Goal: Task Accomplishment & Management: Use online tool/utility

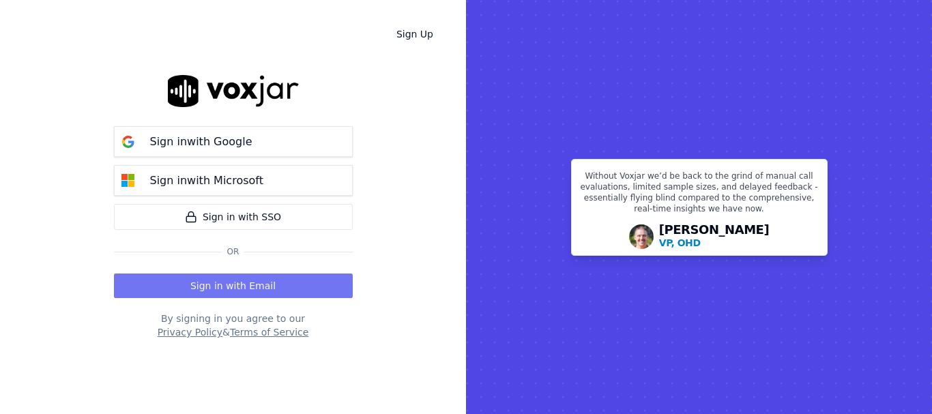
click at [234, 290] on button "Sign in with Email" at bounding box center [233, 286] width 239 height 25
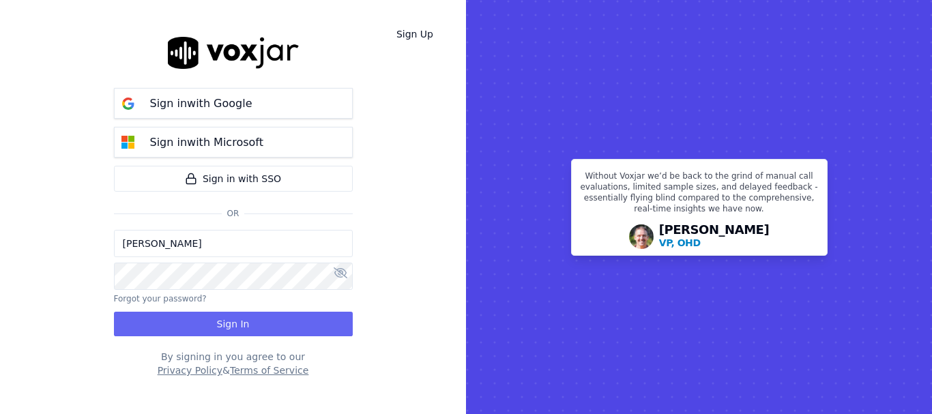
click at [198, 248] on input "[PERSON_NAME]" at bounding box center [233, 243] width 239 height 27
drag, startPoint x: 173, startPoint y: 245, endPoint x: 192, endPoint y: 256, distance: 22.3
click at [173, 245] on input "sukhwinder.paygeek@gmail.com" at bounding box center [233, 243] width 239 height 27
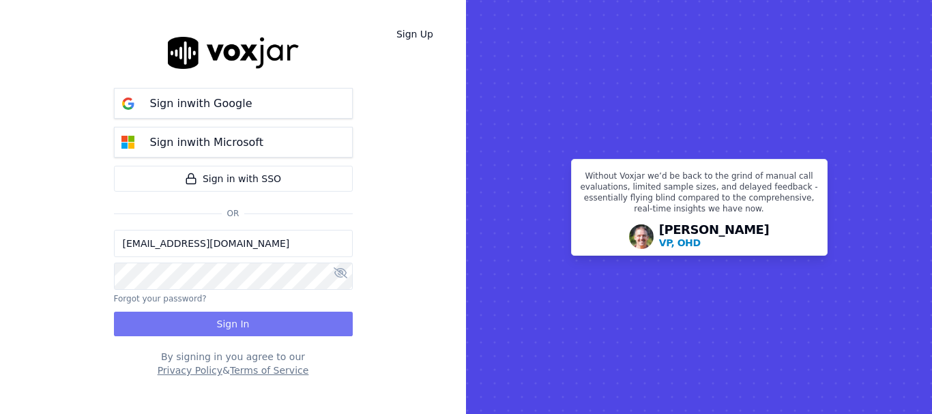
type input "sukhwinderpaygeek@gmail.com"
click at [217, 322] on button "Sign In" at bounding box center [233, 324] width 239 height 25
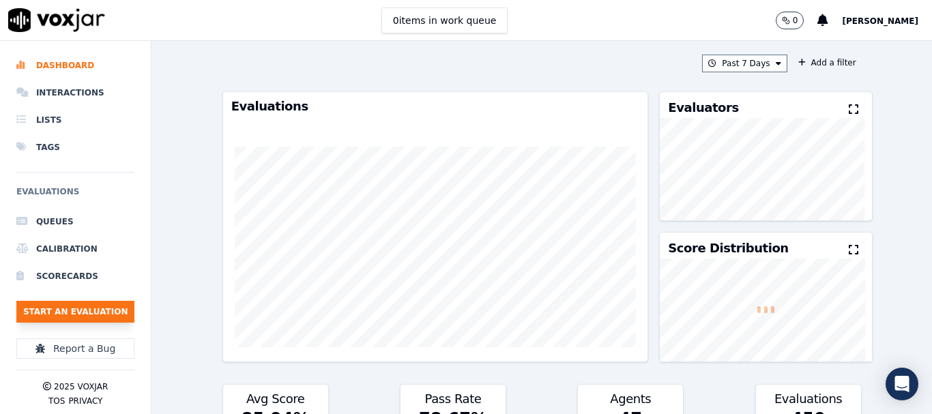
click at [85, 317] on button "Start an Evaluation" at bounding box center [75, 312] width 118 height 22
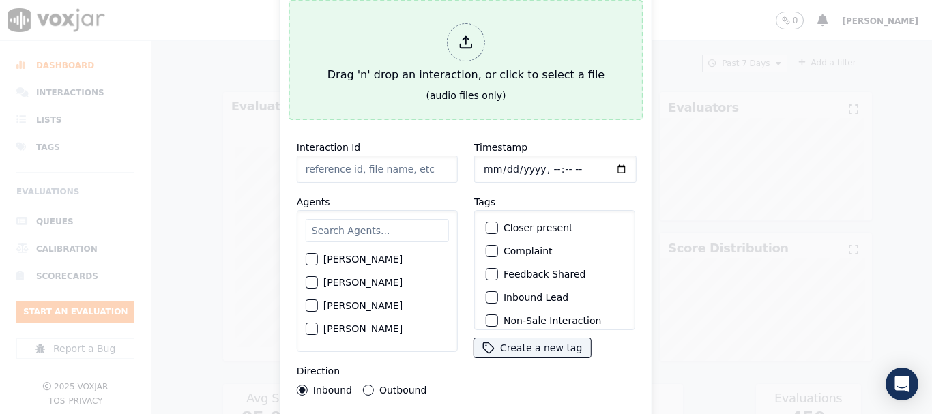
click at [443, 72] on div "Drag 'n' drop an interaction, or click to select a file" at bounding box center [466, 53] width 288 height 71
type input "20250821-192445_4127274441-all.mp3"
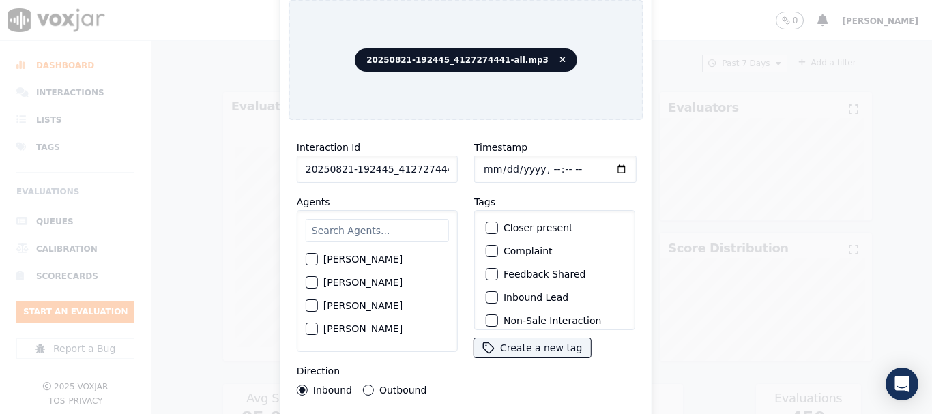
click at [357, 231] on input "text" at bounding box center [377, 230] width 143 height 23
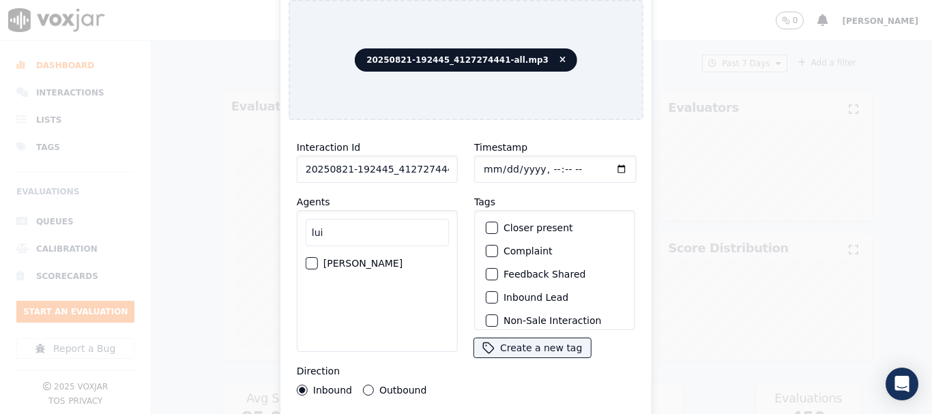
type input "lui"
click at [359, 259] on label "[PERSON_NAME]" at bounding box center [362, 264] width 79 height 10
click at [318, 257] on button "[PERSON_NAME]" at bounding box center [312, 263] width 12 height 12
click at [400, 385] on label "Outbound" at bounding box center [402, 390] width 47 height 10
click at [374, 385] on button "Outbound" at bounding box center [368, 390] width 11 height 11
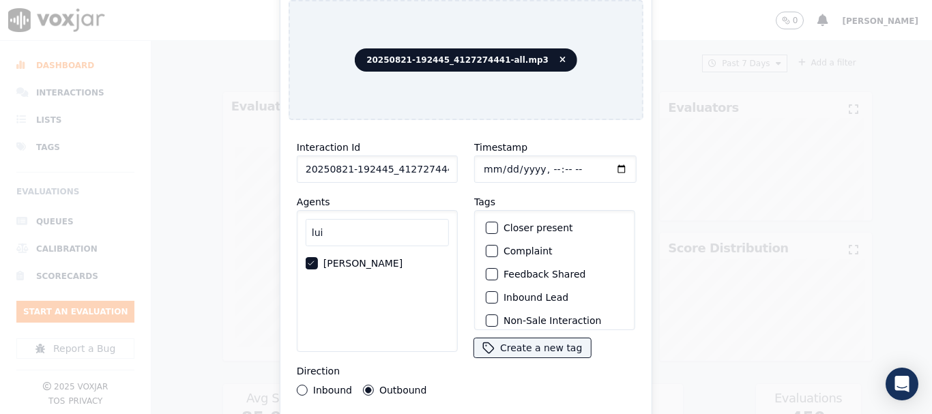
click at [486, 162] on input "Timestamp" at bounding box center [555, 169] width 162 height 27
type input "[DATE]T11:21"
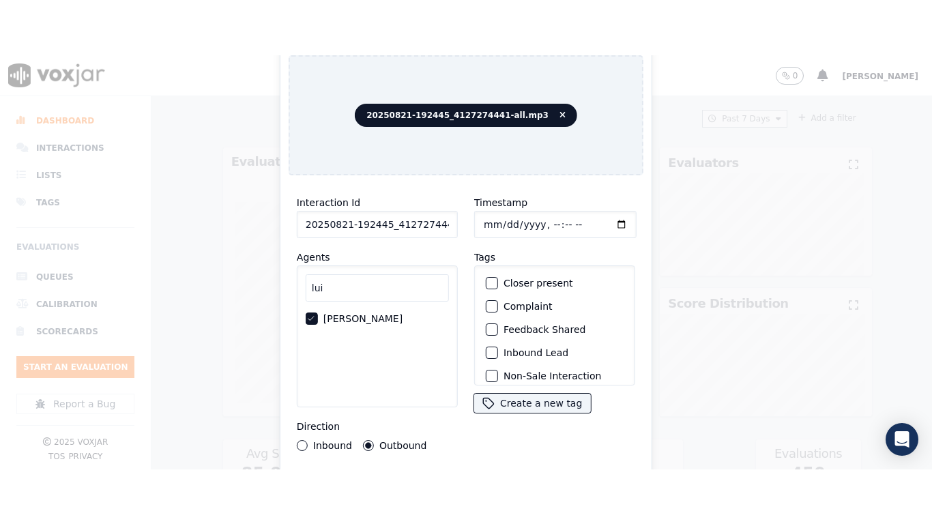
scroll to position [119, 0]
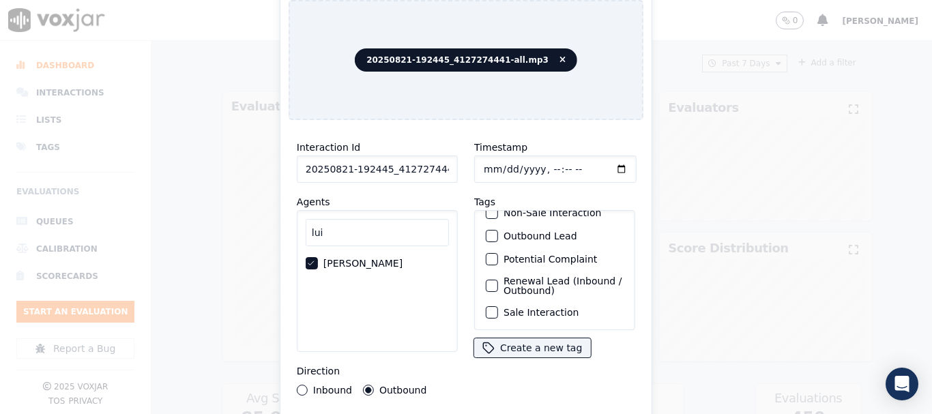
click at [544, 308] on label "Sale Interaction" at bounding box center [540, 313] width 75 height 10
click at [498, 306] on button "Sale Interaction" at bounding box center [492, 312] width 12 height 12
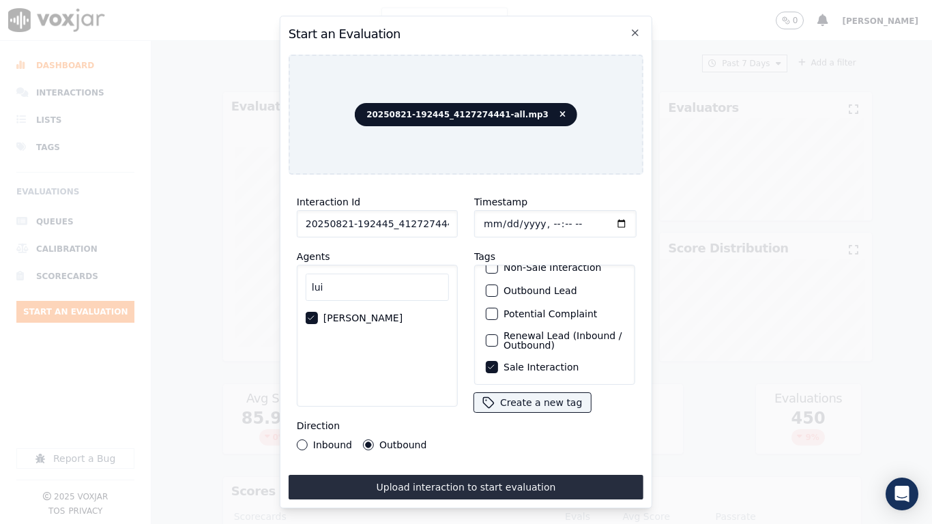
drag, startPoint x: 503, startPoint y: 486, endPoint x: 503, endPoint y: 477, distance: 8.2
click at [503, 413] on button "Upload interaction to start evaluation" at bounding box center [466, 487] width 355 height 25
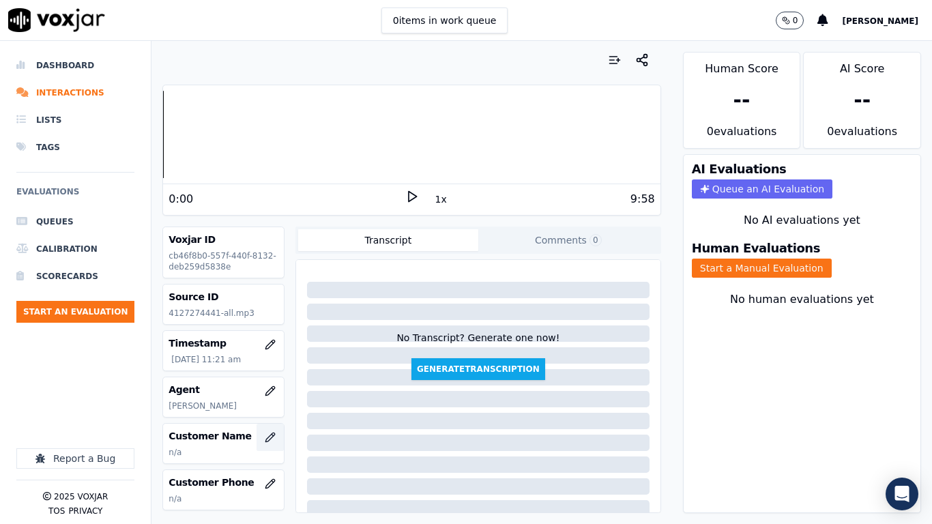
click at [265, 413] on icon "button" at bounding box center [270, 437] width 11 height 11
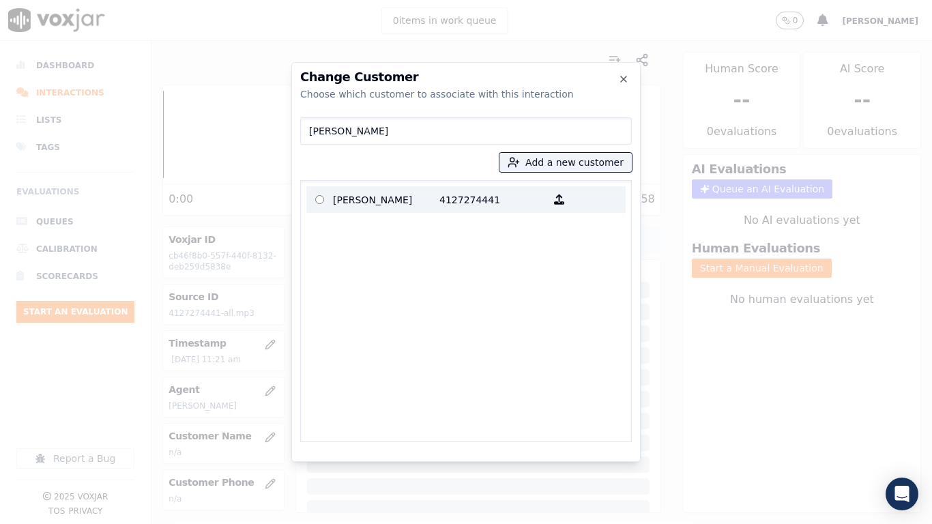
type input "[PERSON_NAME]"
click at [366, 201] on p "[PERSON_NAME]" at bounding box center [386, 199] width 106 height 21
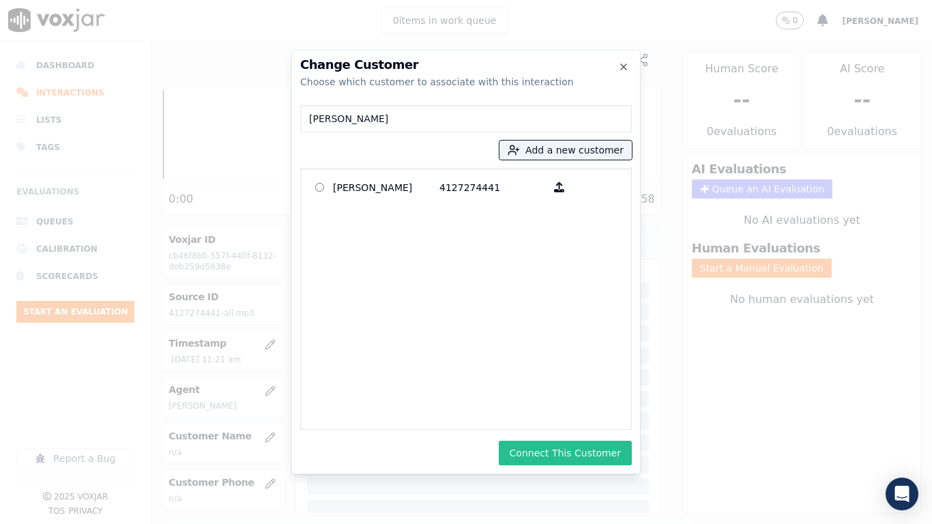
click at [577, 413] on button "Connect This Customer" at bounding box center [565, 453] width 133 height 25
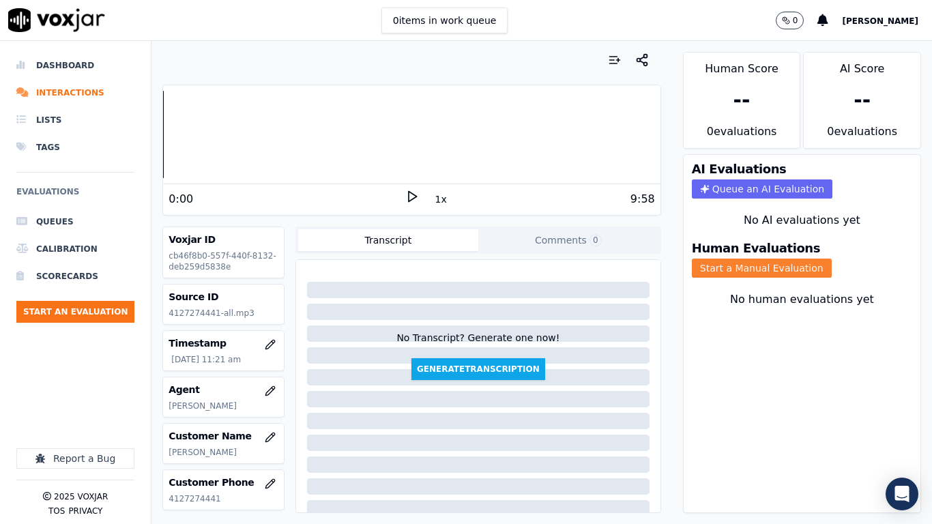
click at [765, 273] on button "Start a Manual Evaluation" at bounding box center [762, 268] width 140 height 19
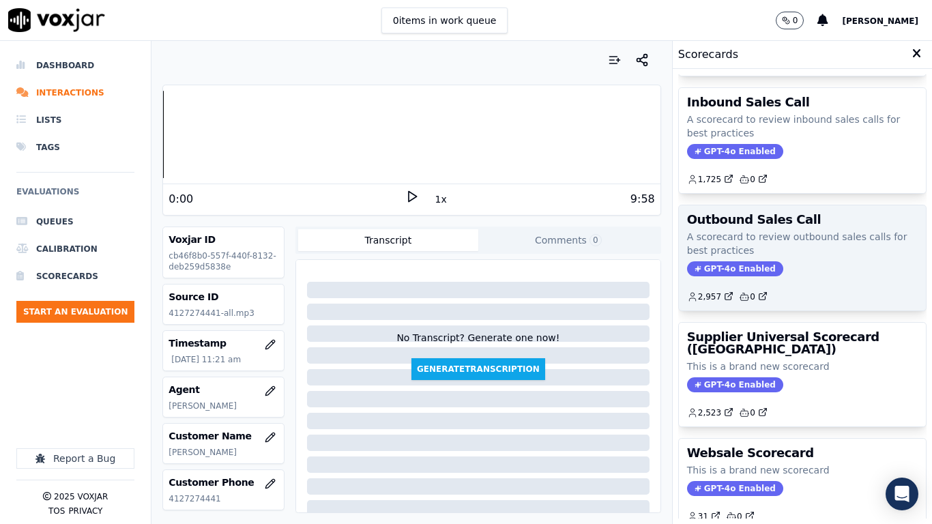
scroll to position [192, 0]
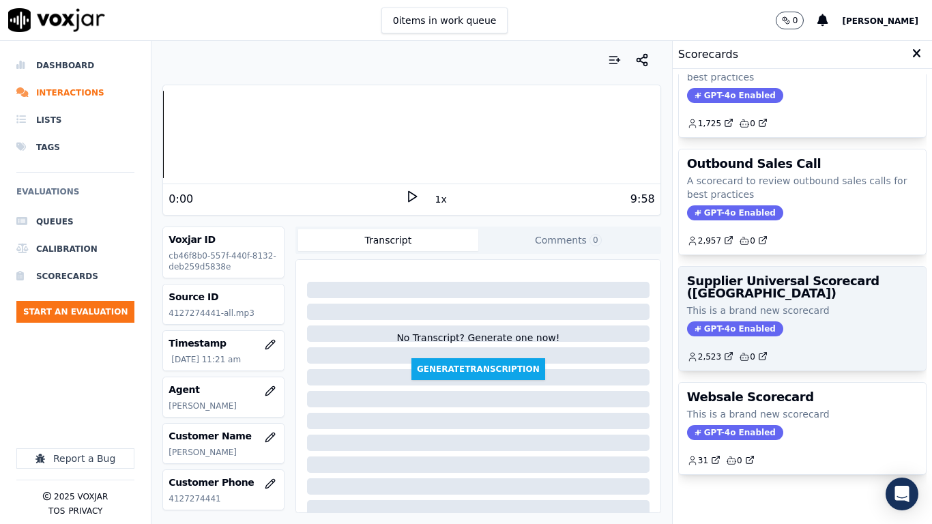
click at [762, 275] on h3 "Supplier Universal Scorecard ([GEOGRAPHIC_DATA])" at bounding box center [802, 287] width 231 height 25
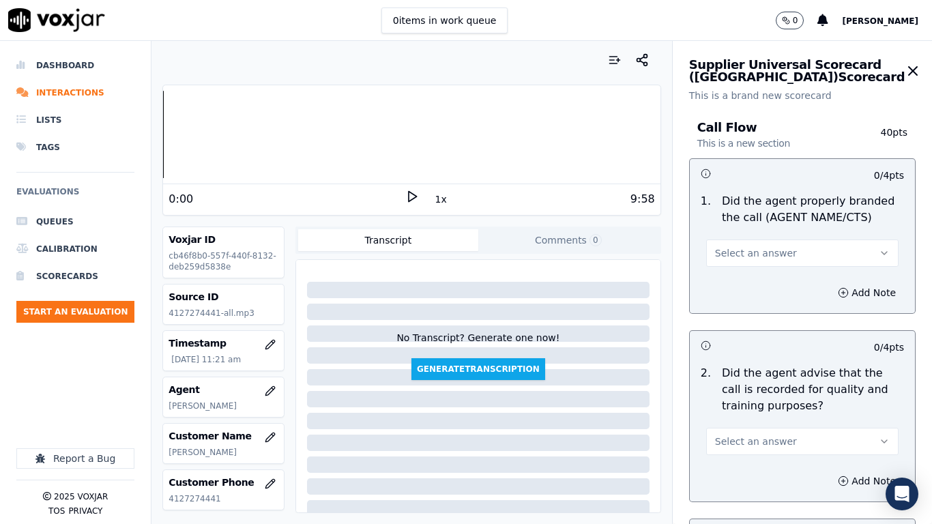
click at [744, 256] on span "Select an answer" at bounding box center [756, 253] width 82 height 14
click at [738, 286] on div "Yes" at bounding box center [777, 284] width 166 height 22
click at [763, 413] on span "Select an answer" at bounding box center [756, 441] width 82 height 14
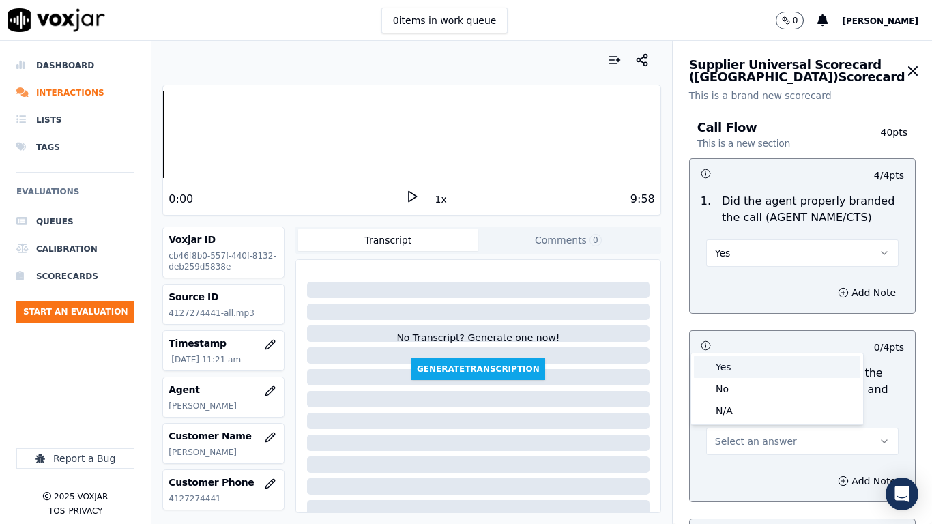
click at [736, 373] on div "Yes" at bounding box center [777, 367] width 166 height 22
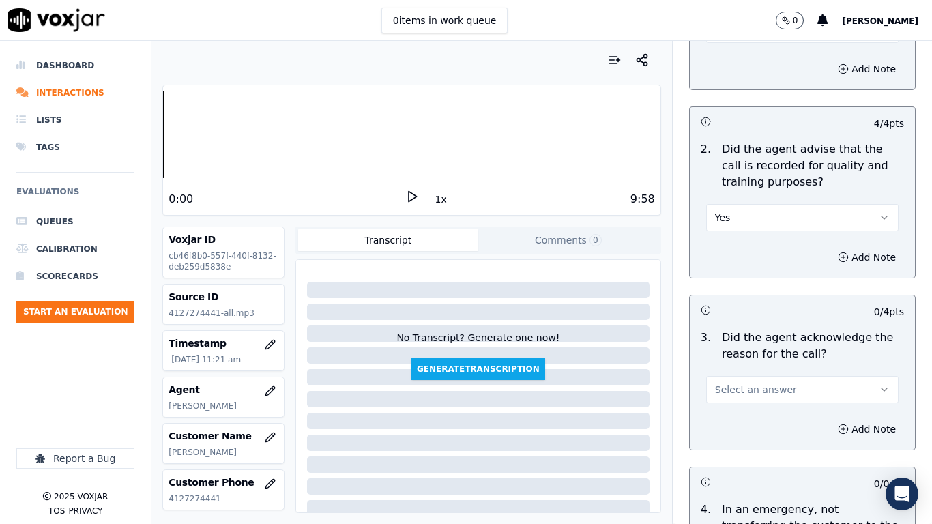
scroll to position [409, 0]
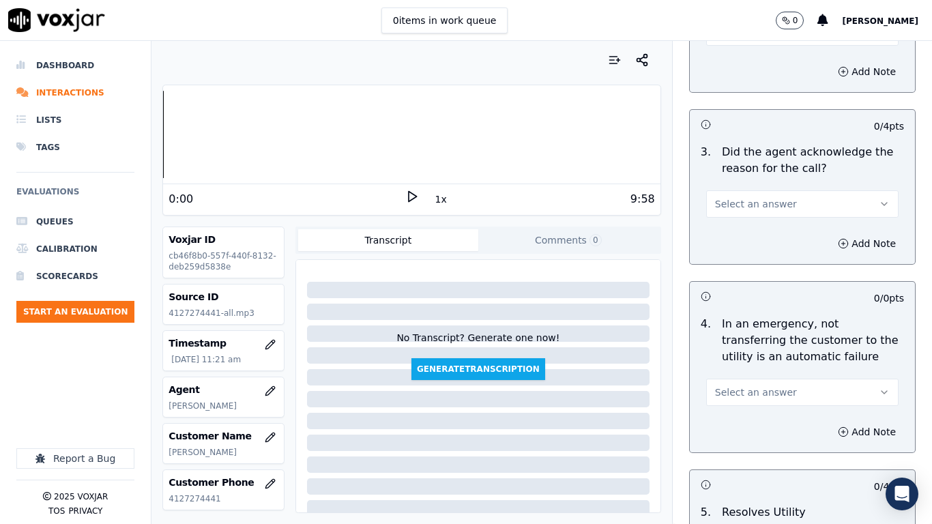
click at [745, 202] on span "Select an answer" at bounding box center [756, 204] width 82 height 14
click at [748, 233] on div "Yes" at bounding box center [777, 235] width 166 height 22
click at [754, 389] on span "Select an answer" at bounding box center [756, 392] width 82 height 14
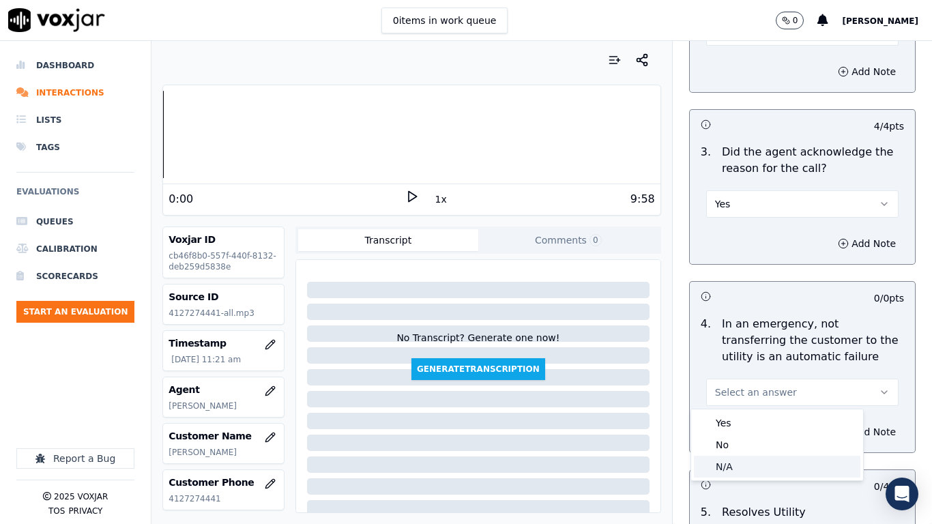
click at [730, 413] on div "N/A" at bounding box center [777, 467] width 166 height 22
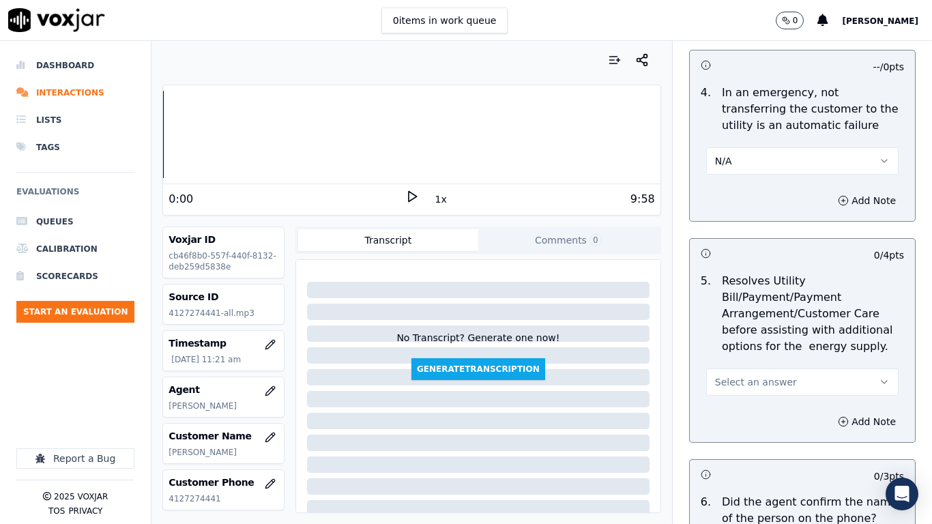
scroll to position [750, 0]
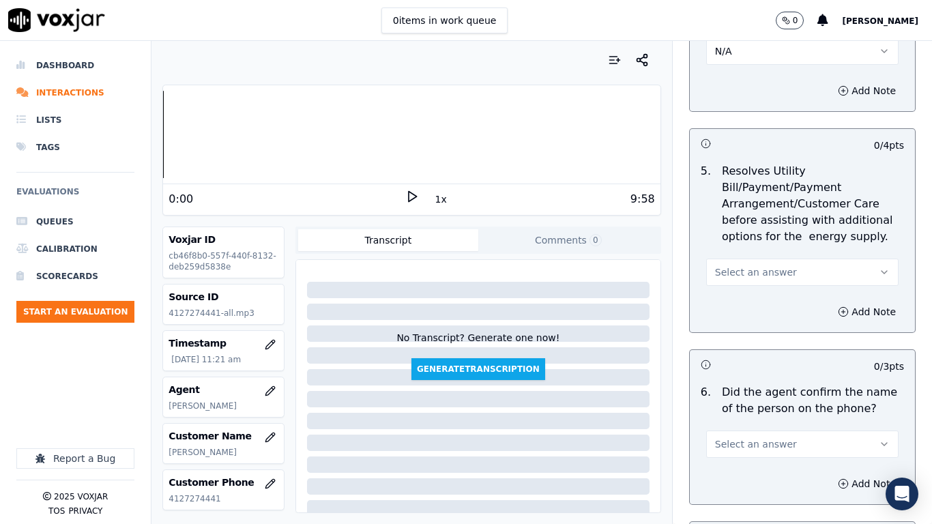
click at [741, 265] on button "Select an answer" at bounding box center [802, 272] width 192 height 27
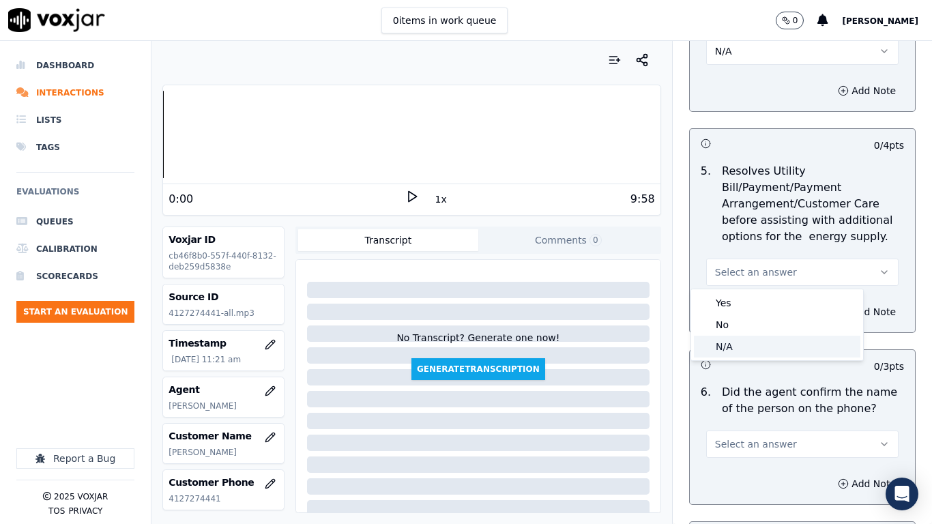
click at [733, 344] on div "N/A" at bounding box center [777, 347] width 166 height 22
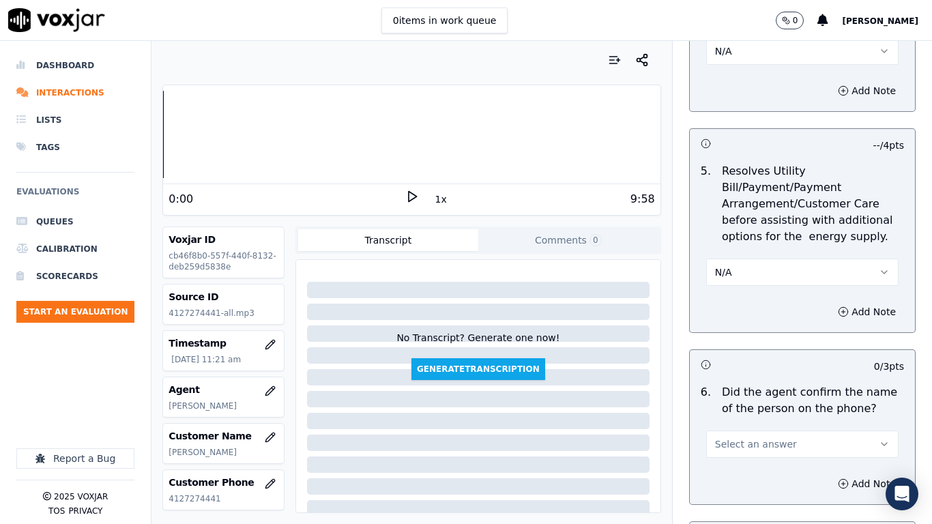
click at [760, 413] on span "Select an answer" at bounding box center [756, 444] width 82 height 14
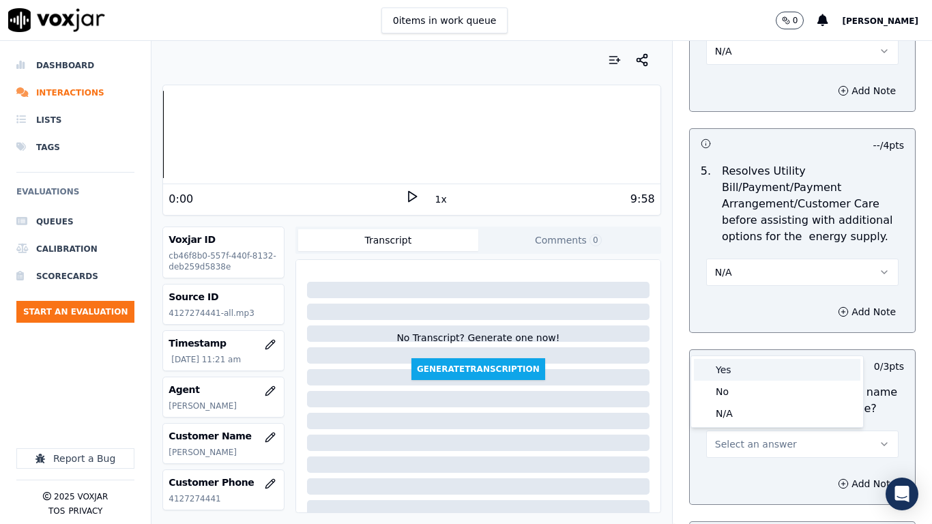
click at [740, 370] on div "Yes" at bounding box center [777, 370] width 166 height 22
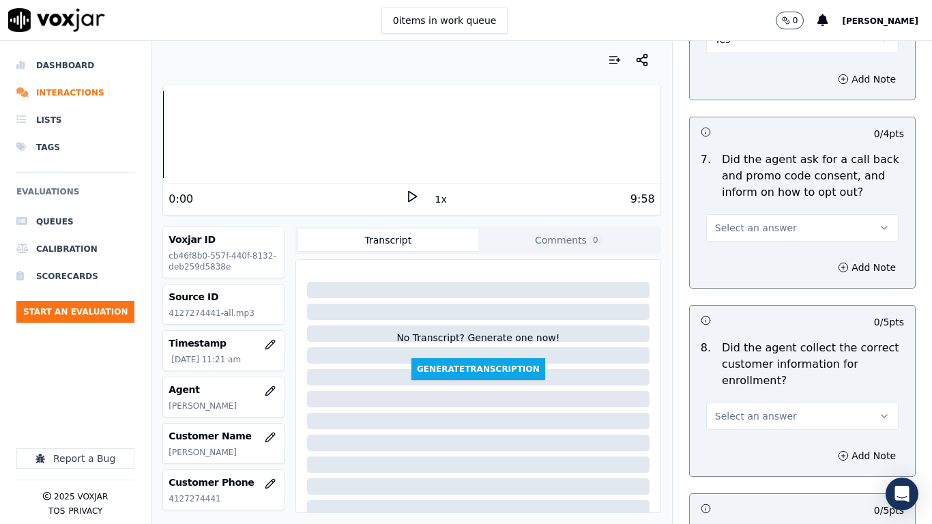
scroll to position [1160, 0]
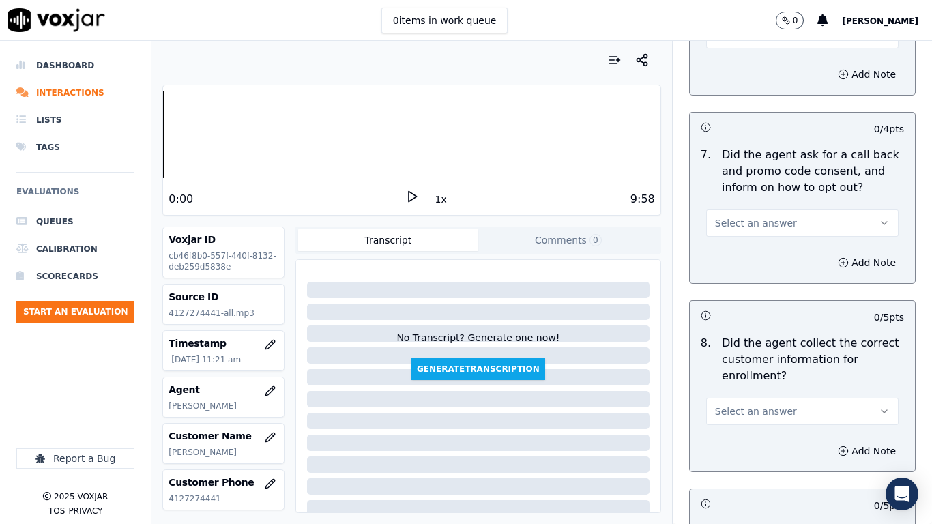
click at [751, 214] on button "Select an answer" at bounding box center [802, 222] width 192 height 27
click at [752, 246] on div "Yes" at bounding box center [777, 254] width 166 height 22
click at [758, 405] on span "Select an answer" at bounding box center [756, 411] width 82 height 14
click at [743, 413] on div "Yes" at bounding box center [777, 442] width 166 height 22
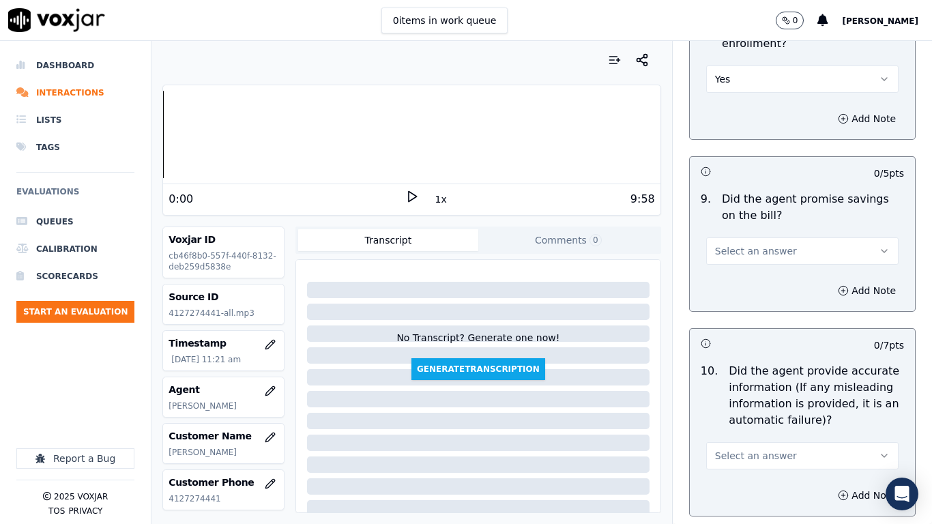
scroll to position [1501, 0]
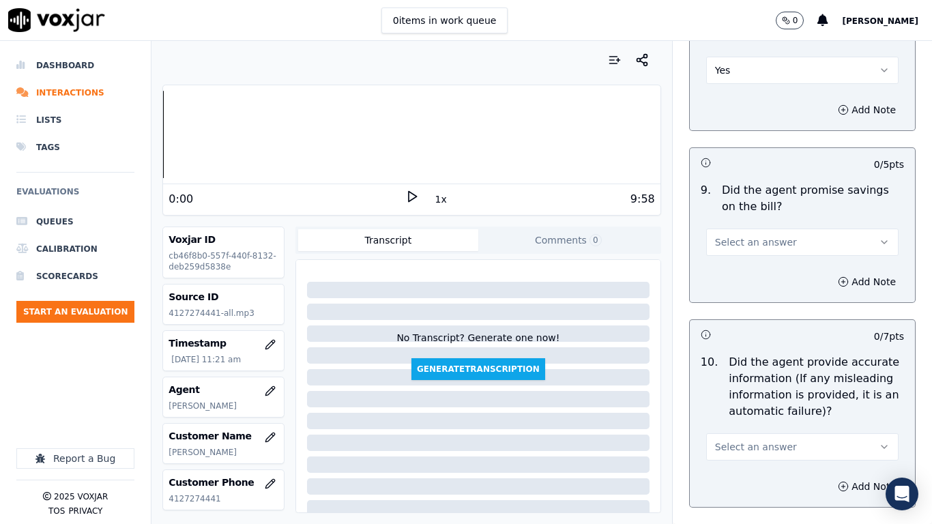
click at [765, 231] on button "Select an answer" at bounding box center [802, 241] width 192 height 27
click at [754, 269] on div "Yes" at bounding box center [777, 273] width 166 height 22
click at [773, 413] on button "Select an answer" at bounding box center [802, 446] width 192 height 27
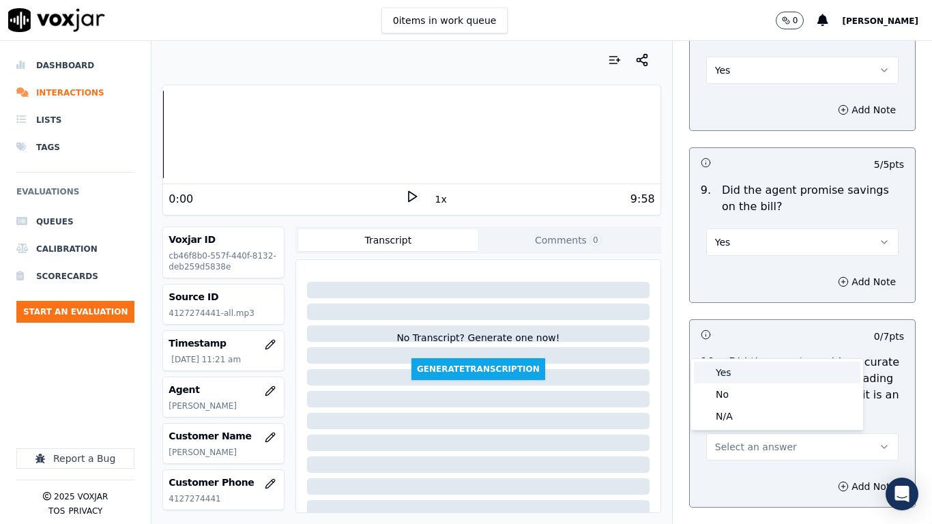
click at [743, 373] on div "Yes" at bounding box center [777, 373] width 166 height 22
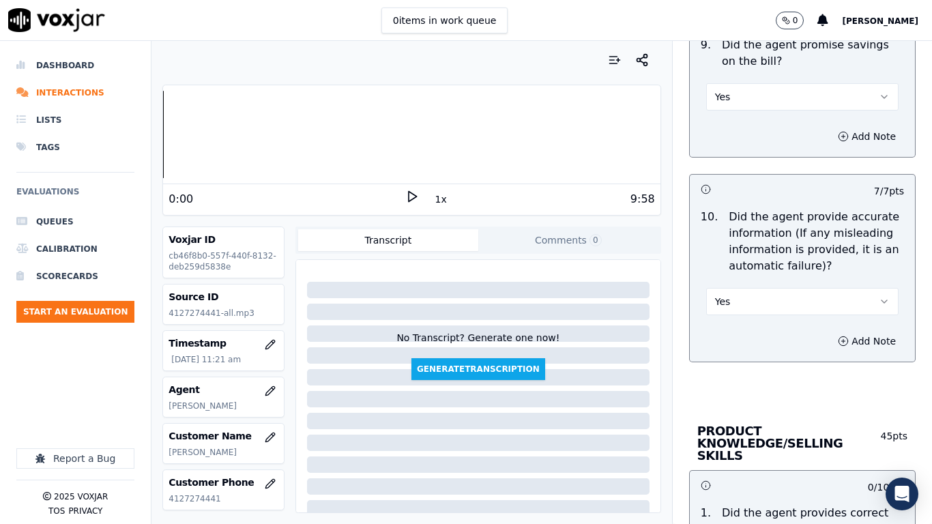
scroll to position [1910, 0]
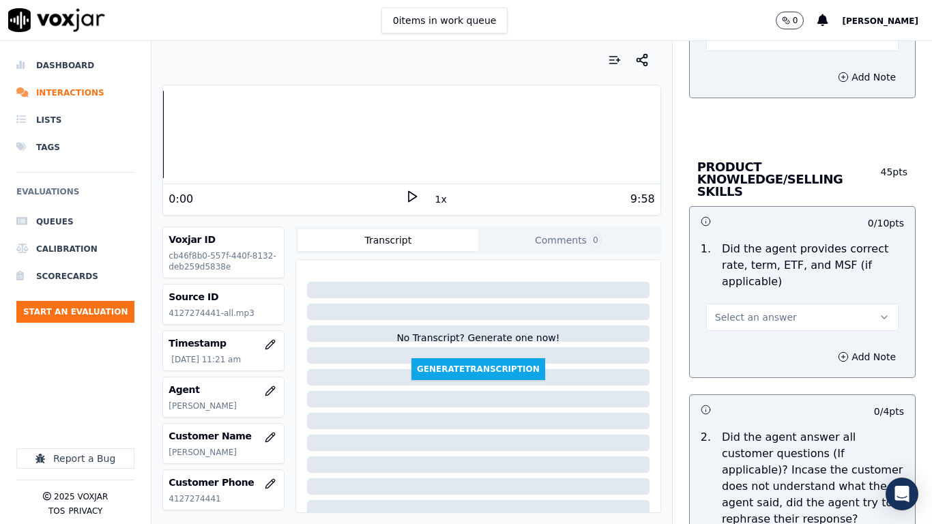
click at [748, 304] on button "Select an answer" at bounding box center [802, 317] width 192 height 27
click at [743, 341] on div "Yes" at bounding box center [777, 336] width 166 height 22
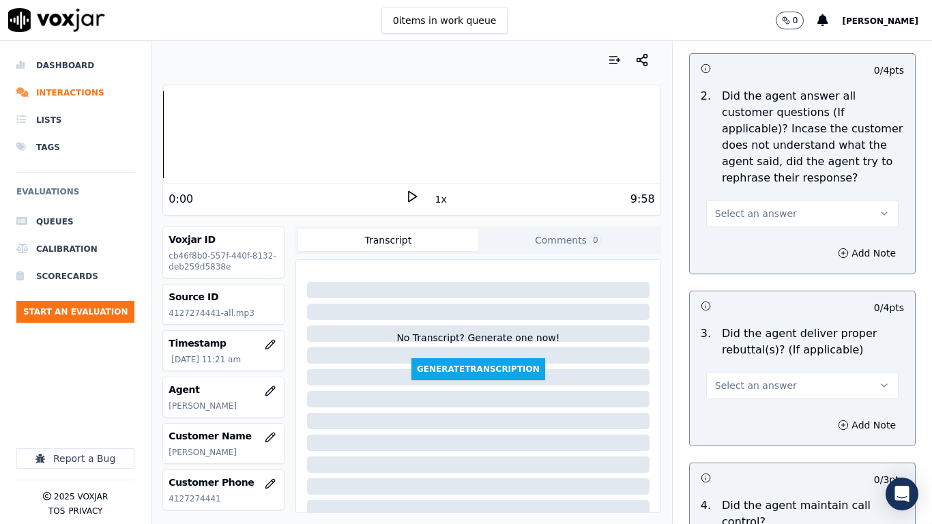
click at [737, 207] on span "Select an answer" at bounding box center [756, 214] width 82 height 14
click at [738, 238] on div "Yes" at bounding box center [777, 232] width 166 height 22
click at [749, 379] on span "Select an answer" at bounding box center [756, 386] width 82 height 14
click at [750, 396] on div "Yes" at bounding box center [777, 404] width 166 height 22
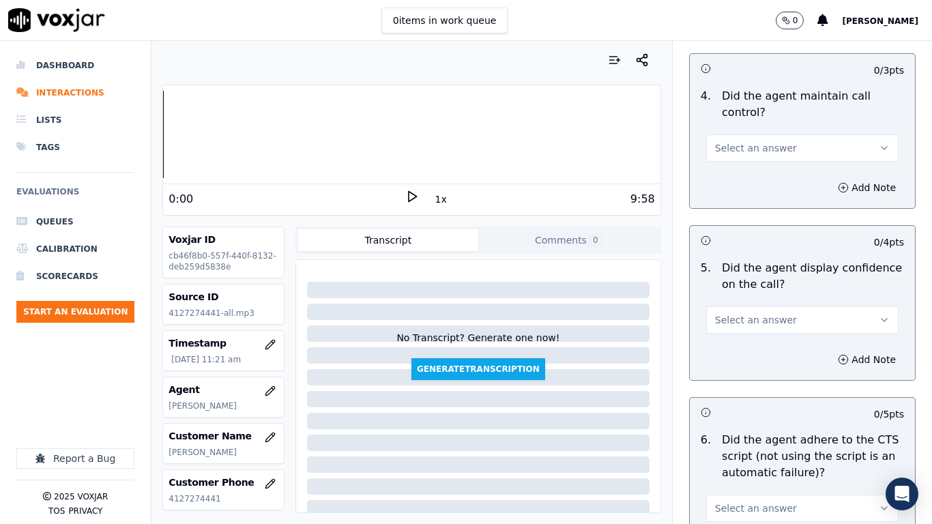
click at [727, 141] on span "Select an answer" at bounding box center [756, 148] width 82 height 14
click at [727, 170] on div "Yes" at bounding box center [777, 167] width 166 height 22
click at [735, 306] on button "Select an answer" at bounding box center [802, 319] width 192 height 27
click at [735, 339] on div "Yes" at bounding box center [777, 338] width 166 height 22
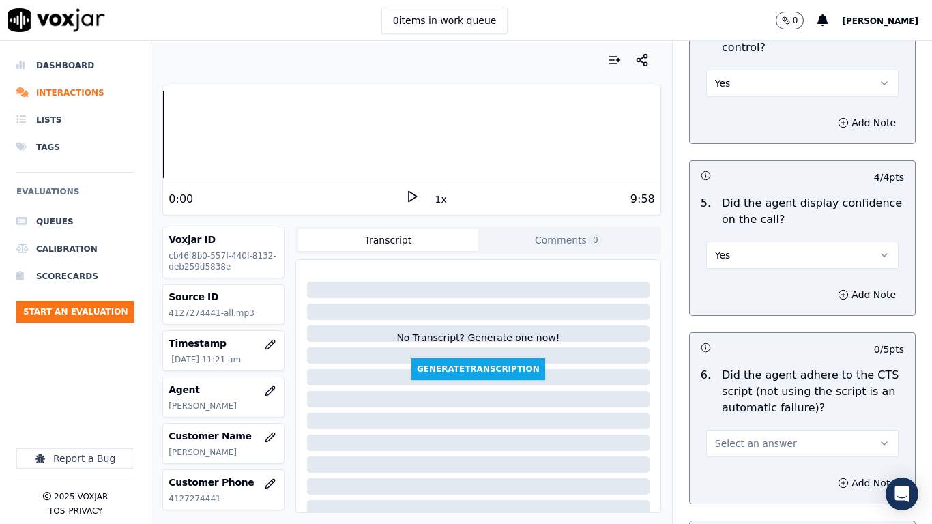
scroll to position [3069, 0]
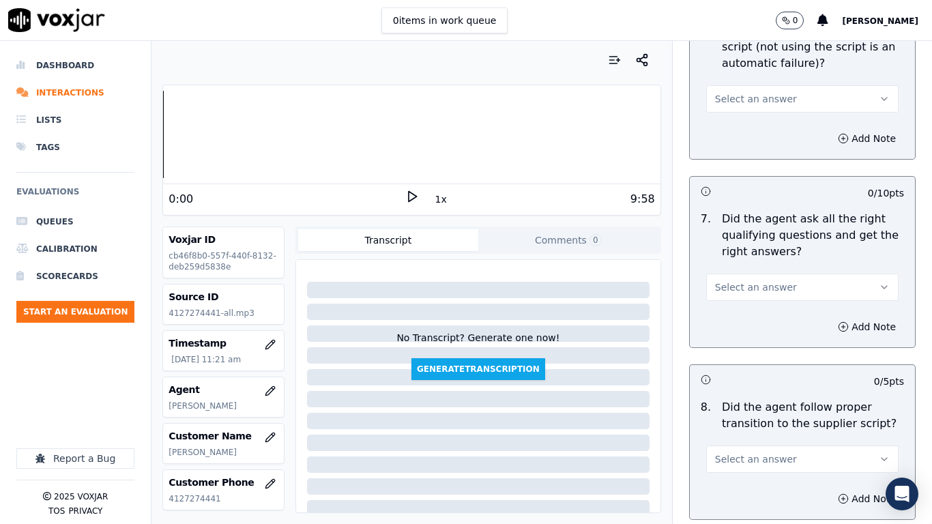
click at [776, 88] on button "Select an answer" at bounding box center [802, 98] width 192 height 27
click at [767, 113] on div "Yes" at bounding box center [777, 117] width 166 height 22
click at [778, 274] on button "Select an answer" at bounding box center [802, 287] width 192 height 27
click at [769, 301] on div "Yes" at bounding box center [777, 306] width 166 height 22
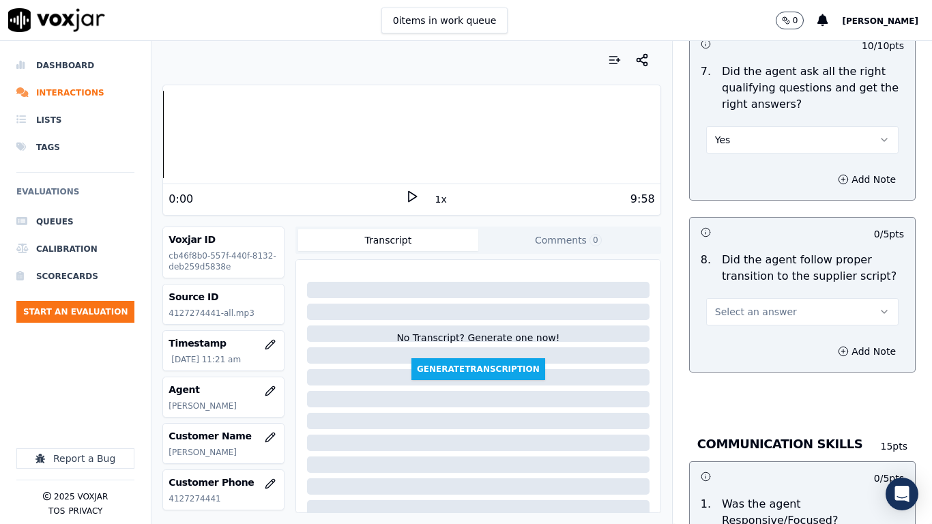
scroll to position [3410, 0]
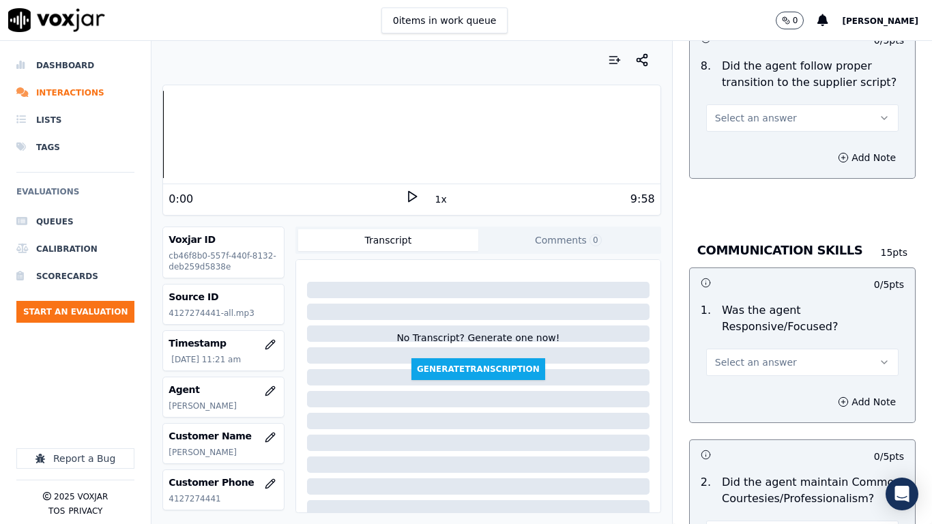
click at [743, 111] on span "Select an answer" at bounding box center [756, 118] width 82 height 14
click at [739, 136] on div "Yes" at bounding box center [777, 137] width 166 height 22
click at [763, 355] on span "Select an answer" at bounding box center [756, 362] width 82 height 14
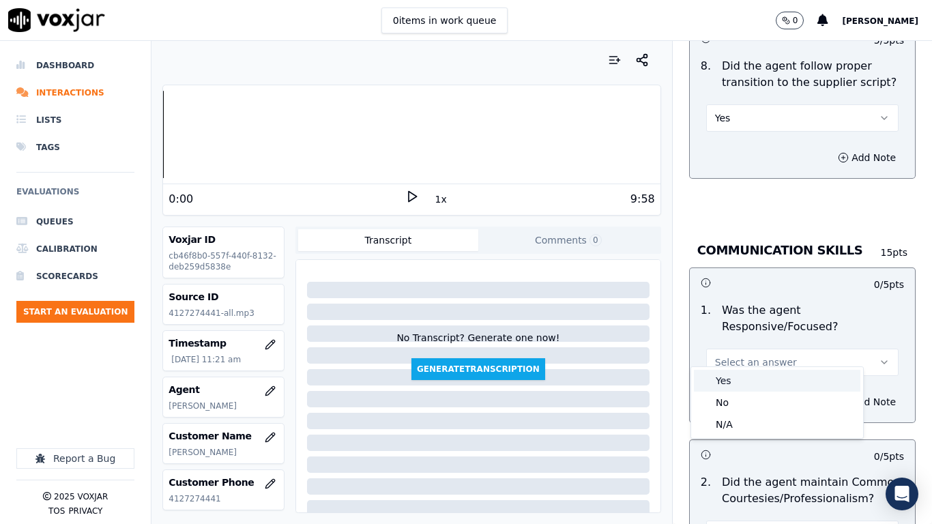
click at [753, 374] on div "Yes" at bounding box center [777, 381] width 166 height 22
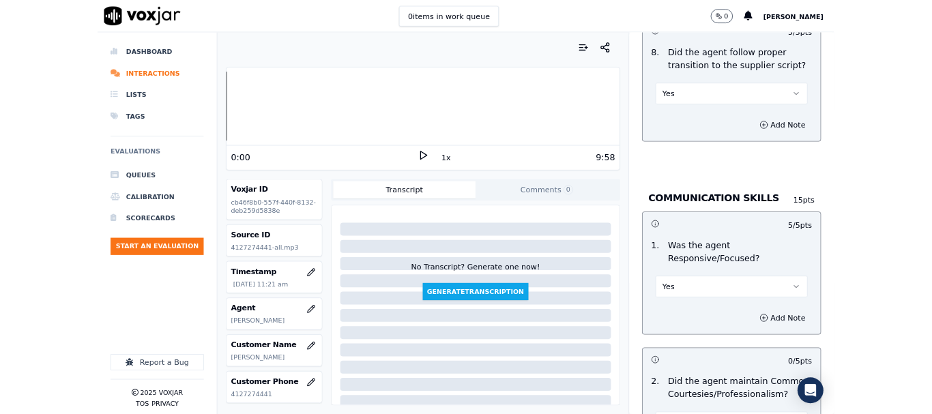
scroll to position [3774, 0]
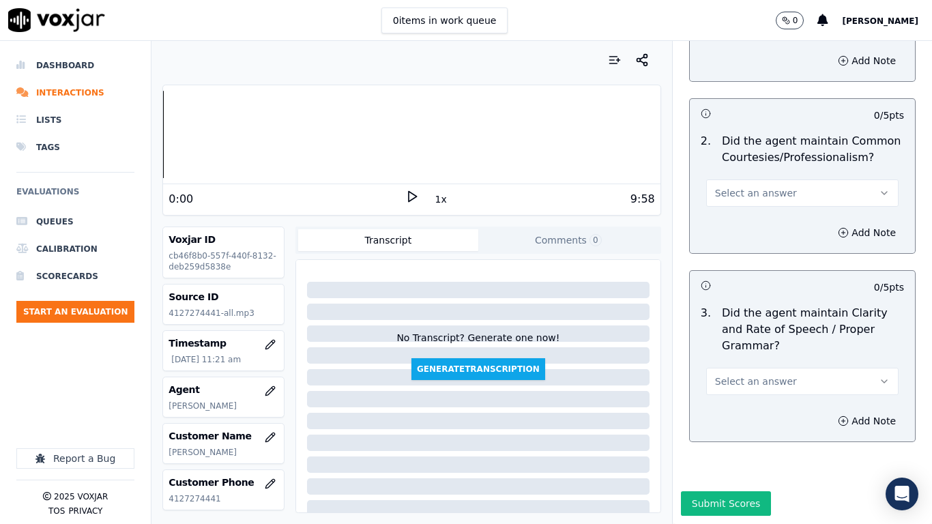
click at [747, 186] on span "Select an answer" at bounding box center [756, 193] width 82 height 14
click at [751, 190] on div "Yes" at bounding box center [777, 189] width 166 height 22
click at [756, 374] on span "Select an answer" at bounding box center [756, 381] width 82 height 14
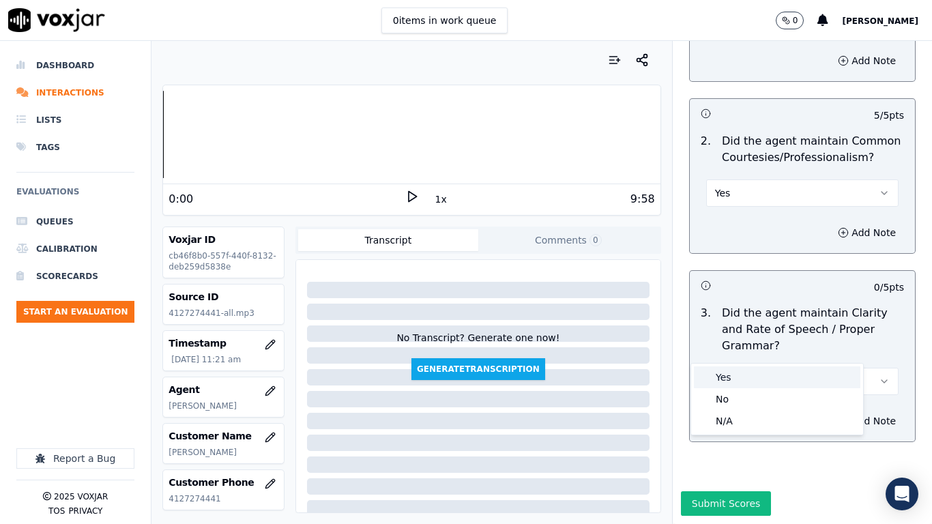
click at [752, 370] on div "Yes" at bounding box center [777, 377] width 166 height 22
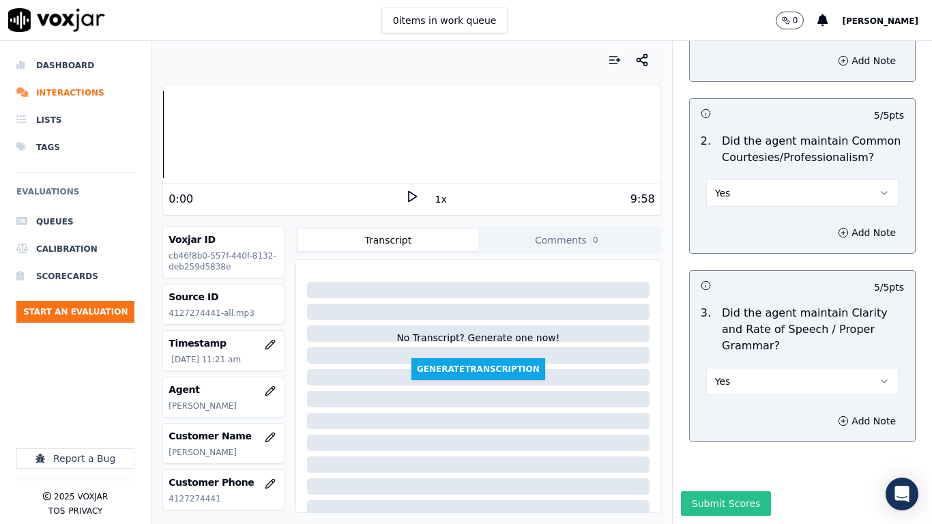
click at [710, 413] on button "Submit Scores" at bounding box center [726, 503] width 91 height 25
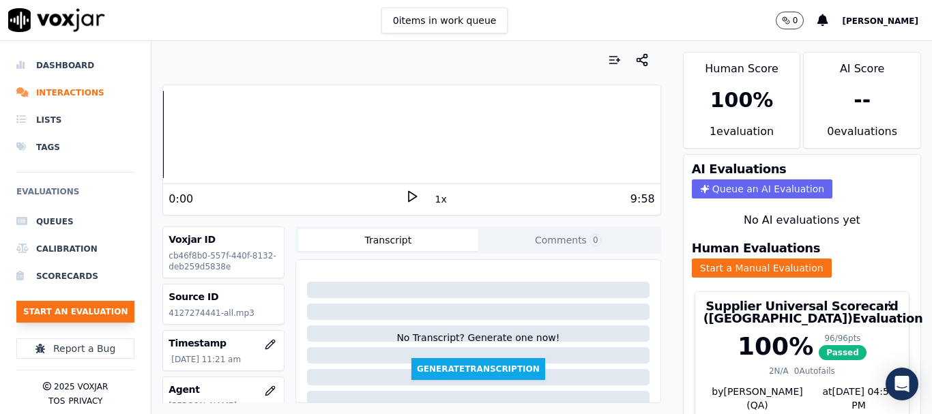
click at [98, 316] on button "Start an Evaluation" at bounding box center [75, 312] width 118 height 22
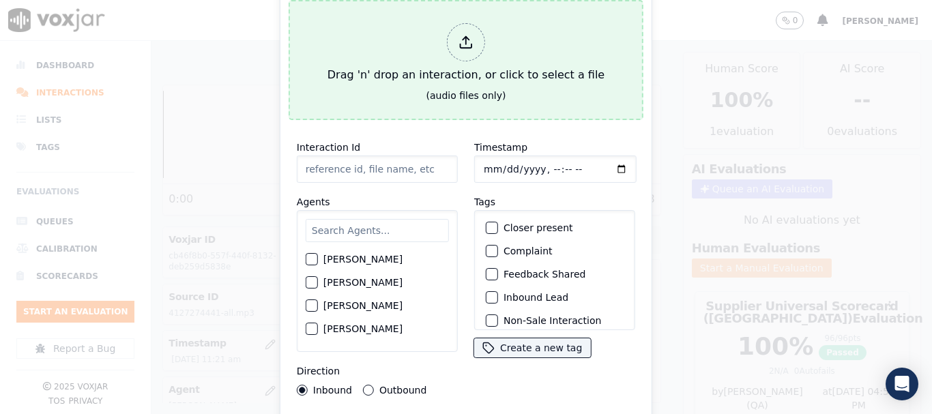
click at [510, 53] on div "Drag 'n' drop an interaction, or click to select a file" at bounding box center [466, 53] width 288 height 71
type input "20250821-154852_2025600386-all.mp3"
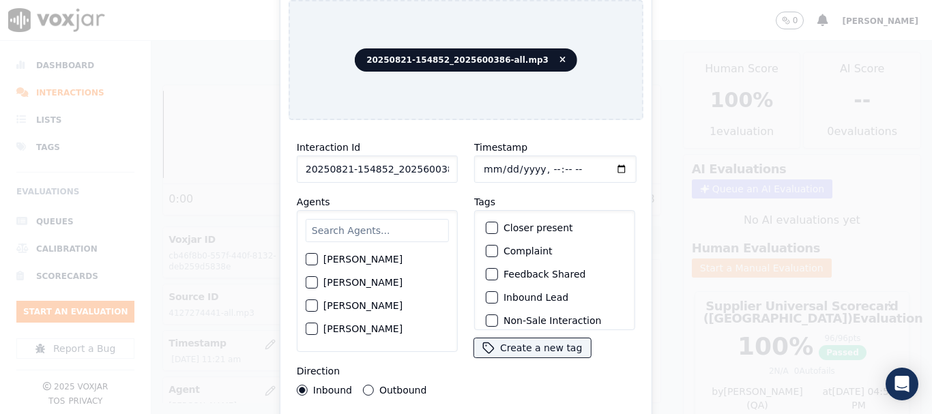
click at [405, 220] on input "text" at bounding box center [377, 230] width 143 height 23
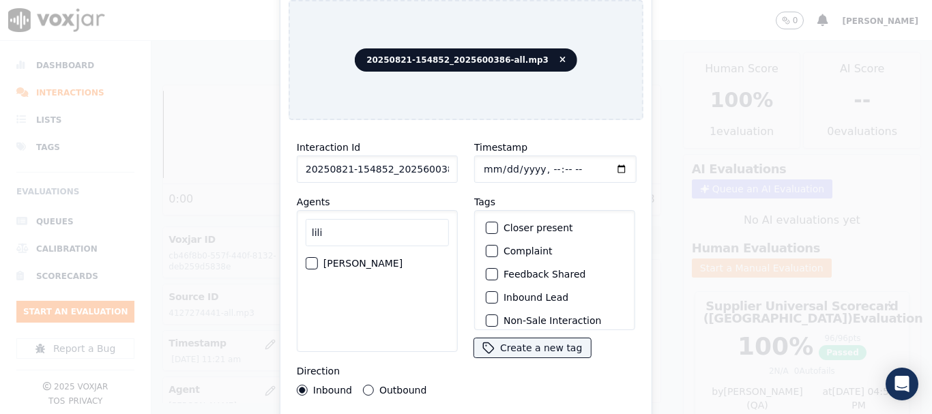
type input "lili"
click at [346, 259] on label "[PERSON_NAME]" at bounding box center [362, 264] width 79 height 10
click at [318, 257] on button "[PERSON_NAME]" at bounding box center [312, 263] width 12 height 12
click at [484, 163] on input "Timestamp" at bounding box center [555, 169] width 162 height 27
type input "[DATE]T11:38"
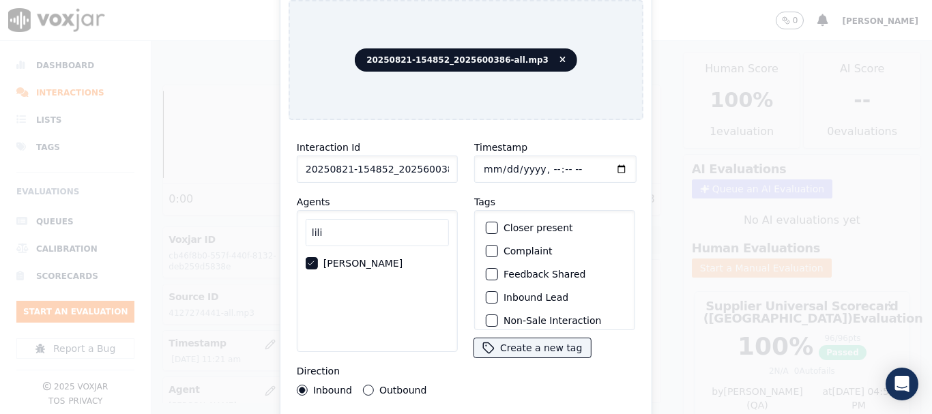
scroll to position [119, 0]
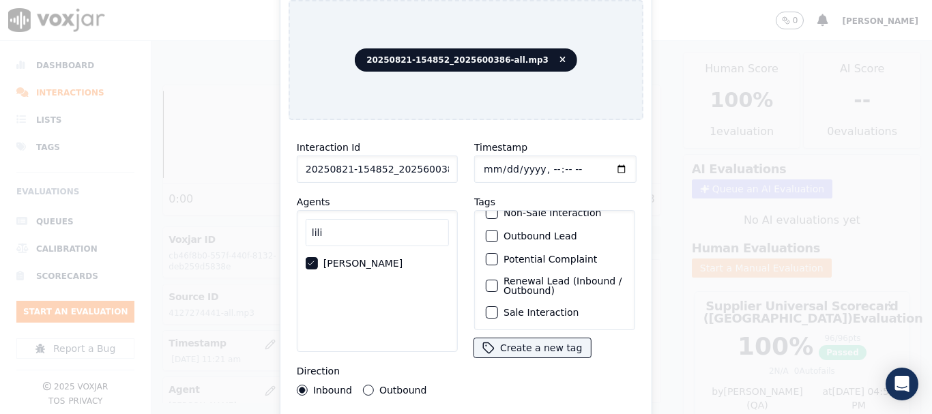
click at [559, 308] on label "Sale Interaction" at bounding box center [540, 313] width 75 height 10
click at [498, 306] on button "Sale Interaction" at bounding box center [492, 312] width 12 height 12
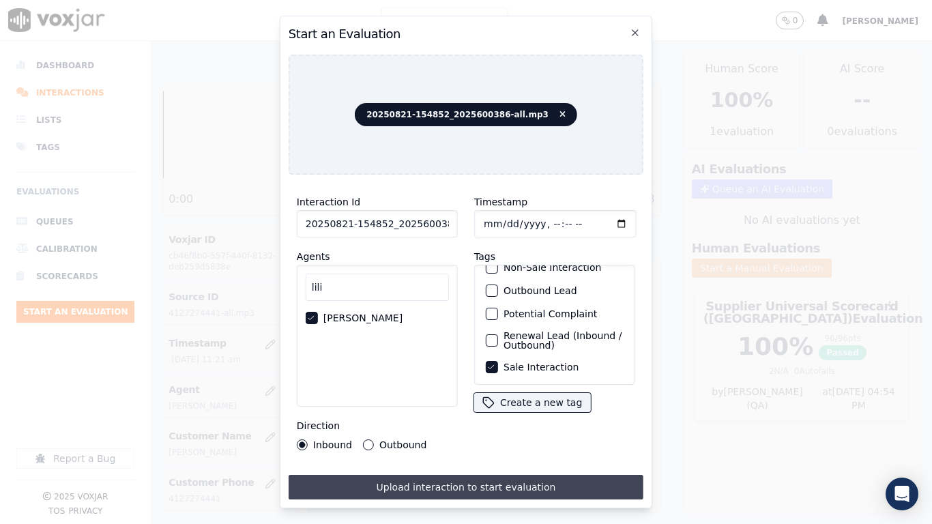
click at [511, 413] on button "Upload interaction to start evaluation" at bounding box center [466, 487] width 355 height 25
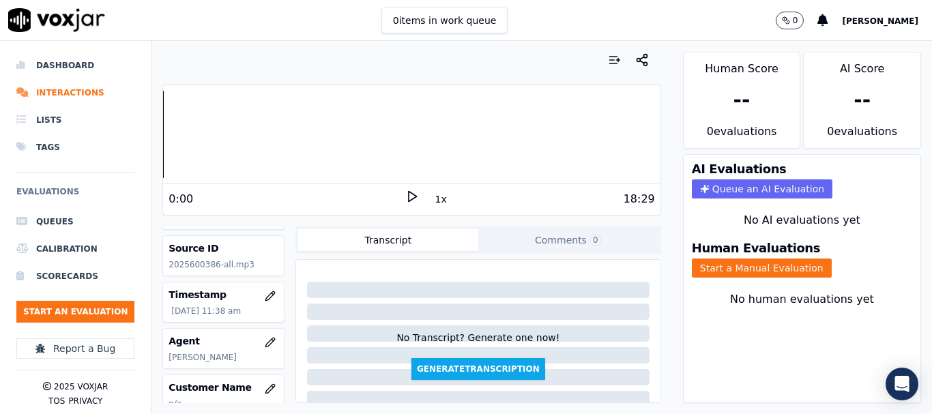
scroll to position [136, 0]
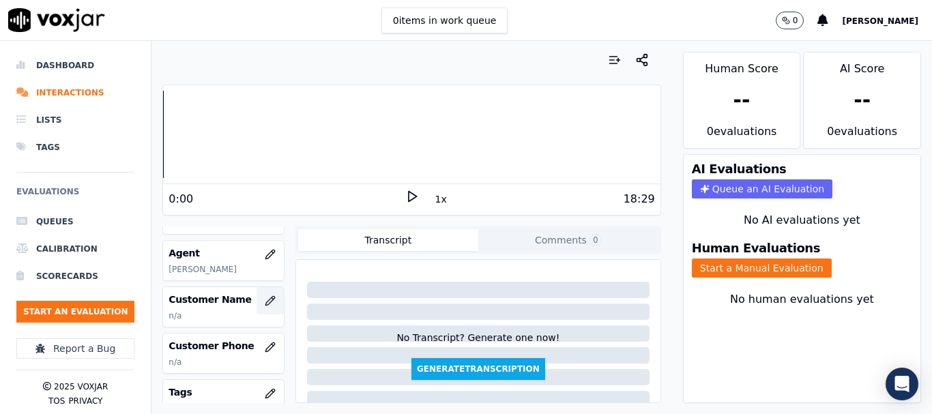
click at [265, 299] on icon "button" at bounding box center [270, 300] width 11 height 11
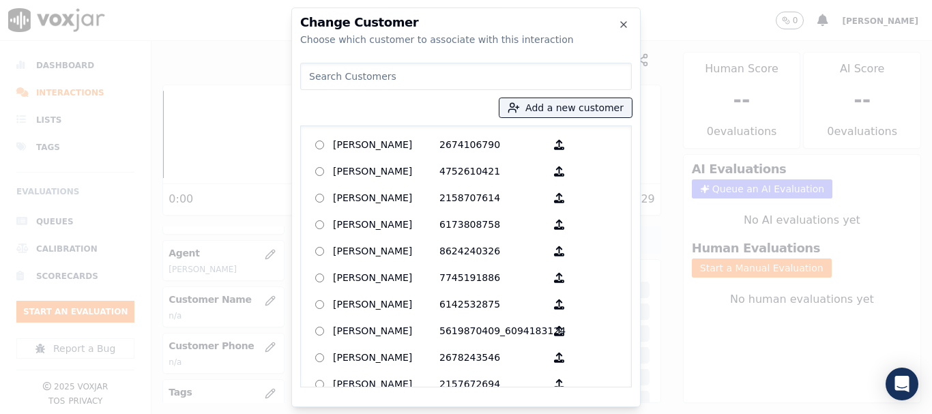
paste input "[PERSON_NAME]"
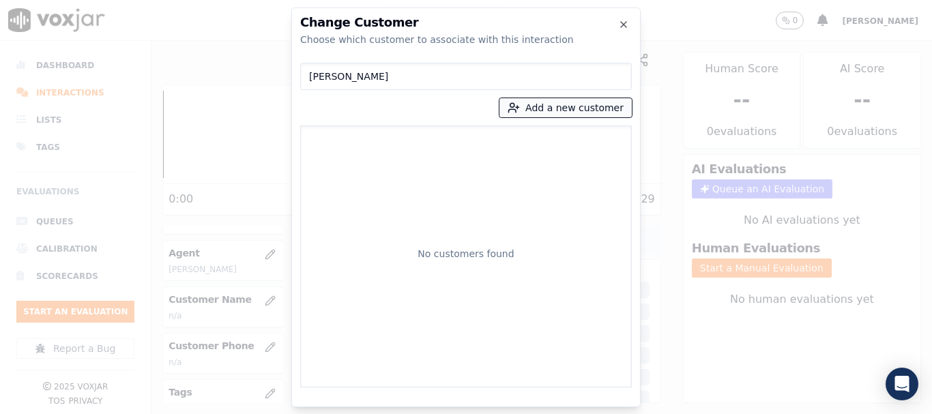
type input "[PERSON_NAME]"
click at [545, 104] on button "Add a new customer" at bounding box center [565, 107] width 132 height 19
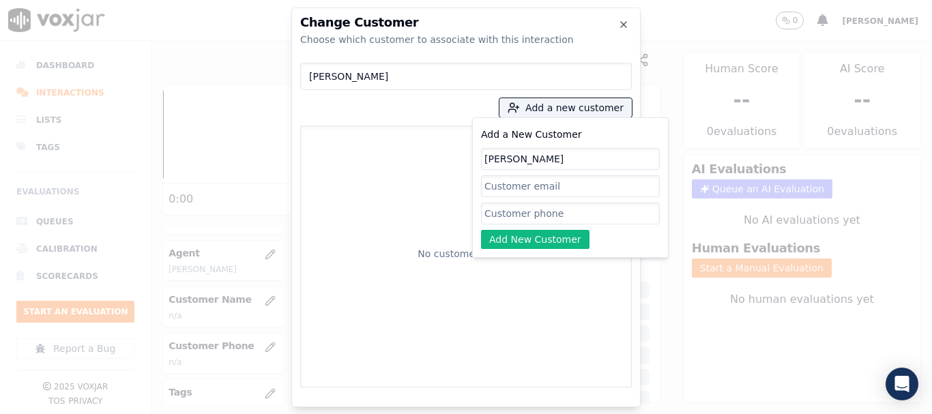
type input "[PERSON_NAME]"
click at [501, 222] on input "Add a New Customer" at bounding box center [570, 214] width 179 height 22
paste input "2025600386"
type input "2025600386"
click at [501, 238] on button "Add New Customer" at bounding box center [535, 239] width 108 height 19
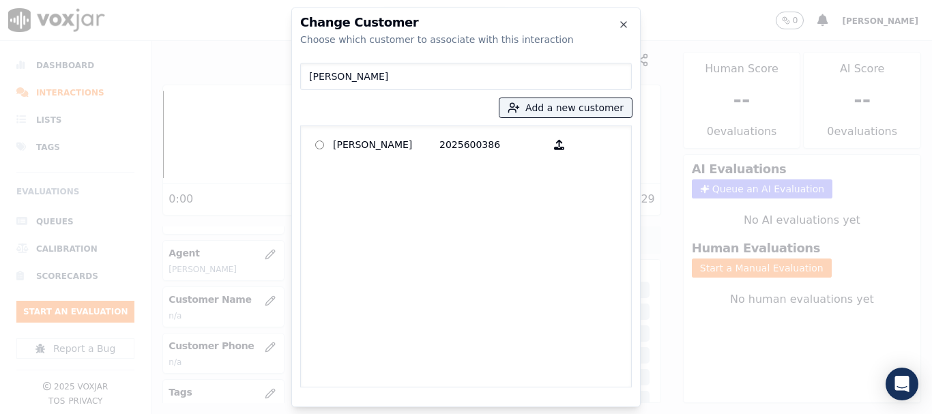
click at [353, 147] on p "[PERSON_NAME]" at bounding box center [386, 144] width 106 height 21
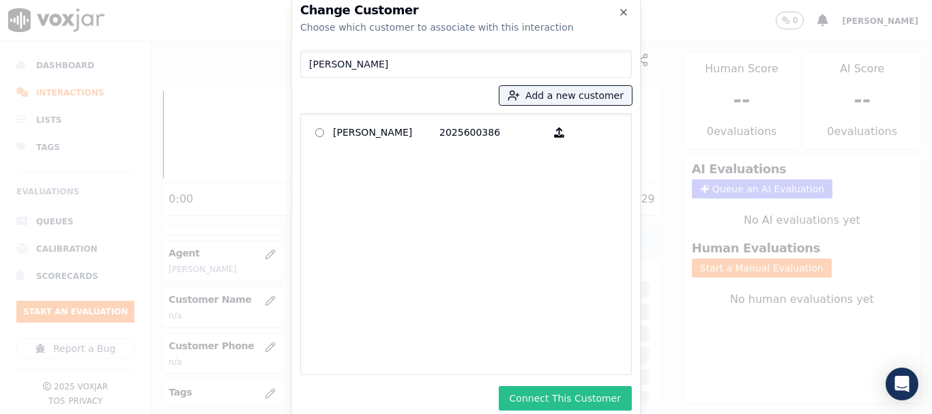
click at [622, 404] on button "Connect This Customer" at bounding box center [565, 398] width 133 height 25
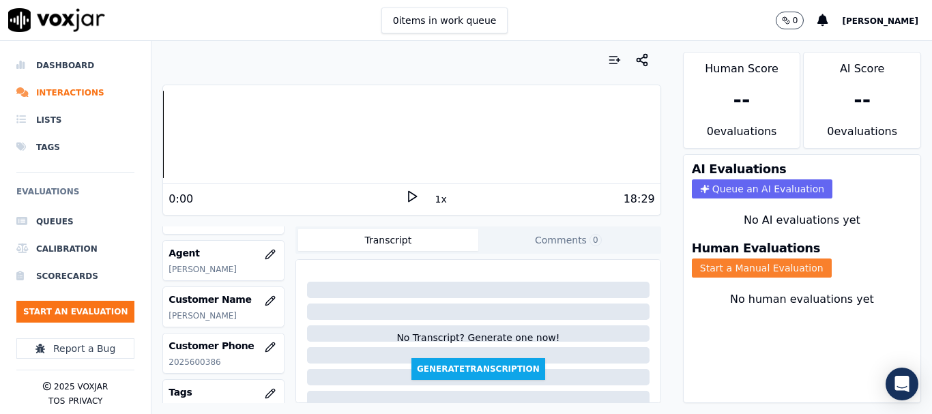
click at [772, 274] on button "Start a Manual Evaluation" at bounding box center [762, 268] width 140 height 19
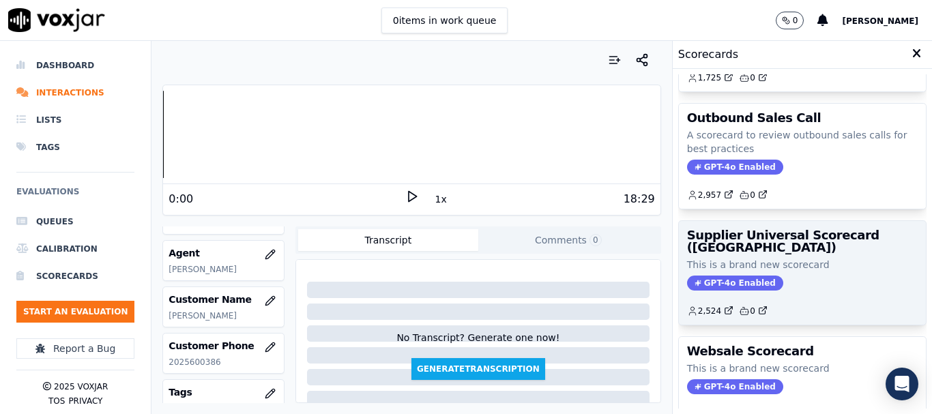
scroll to position [205, 0]
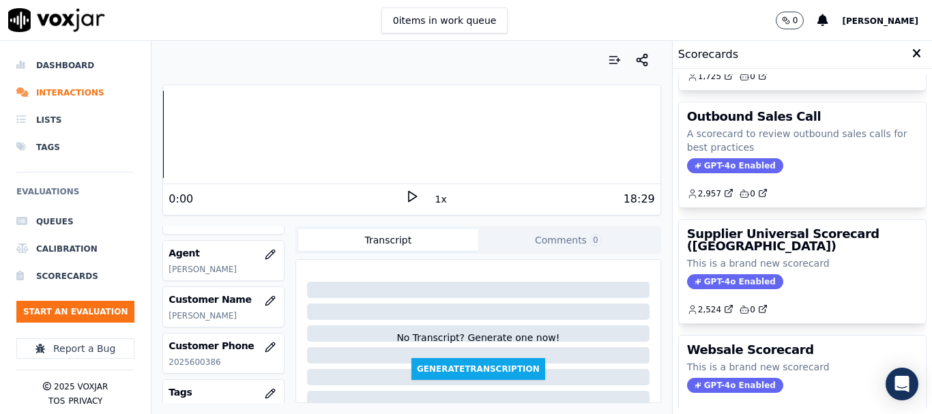
click at [752, 218] on div "V&A Scorecard This is a brand new scorecard GPT-4o Enabled 61 0 Inbound Sales C…" at bounding box center [802, 241] width 248 height 334
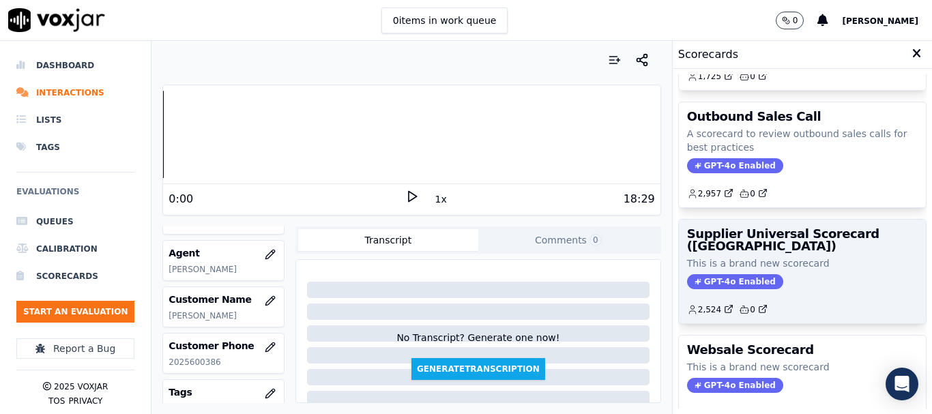
click at [753, 247] on h3 "Supplier Universal Scorecard ([GEOGRAPHIC_DATA])" at bounding box center [802, 240] width 231 height 25
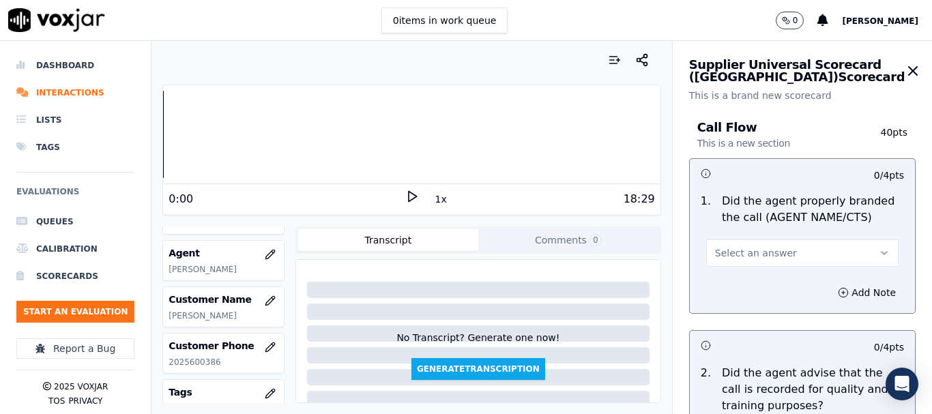
click at [776, 248] on button "Select an answer" at bounding box center [802, 252] width 192 height 27
click at [767, 280] on div "Yes" at bounding box center [777, 284] width 166 height 22
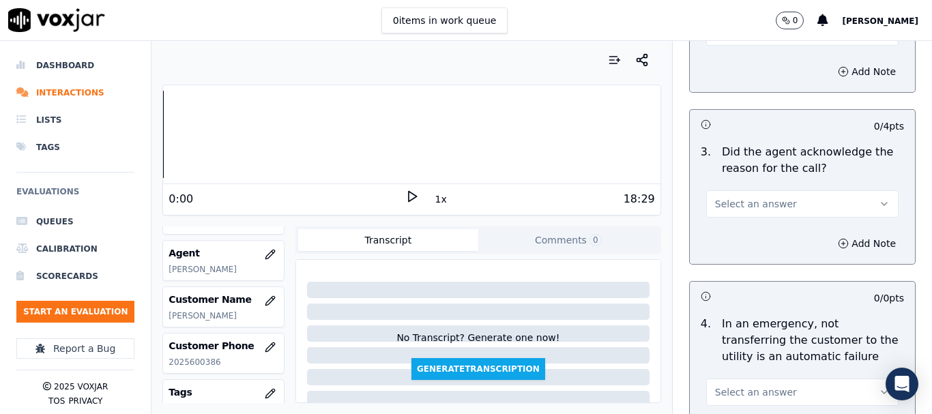
click at [725, 42] on button "Select an answer" at bounding box center [802, 31] width 192 height 27
click at [732, 56] on div "Yes" at bounding box center [777, 63] width 166 height 22
click at [734, 208] on span "Select an answer" at bounding box center [756, 204] width 82 height 14
click at [731, 235] on div "Yes" at bounding box center [777, 235] width 166 height 22
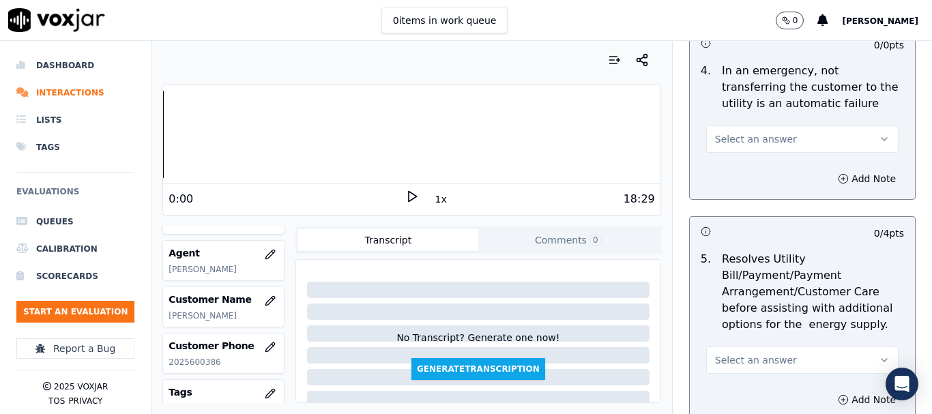
scroll to position [682, 0]
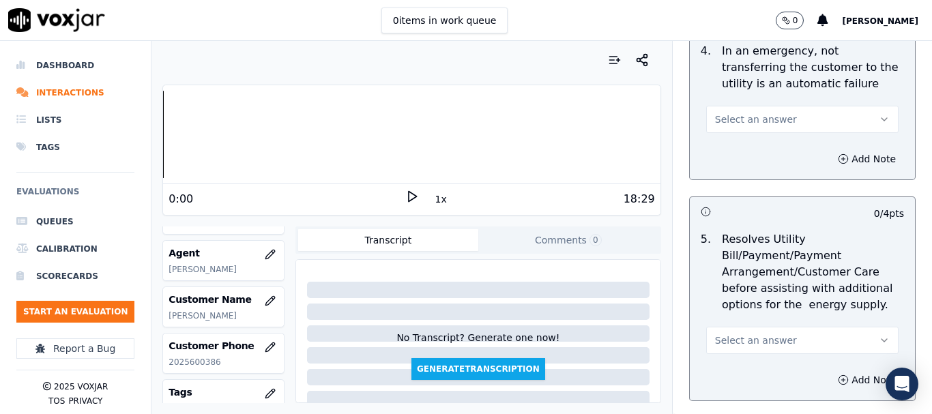
click at [758, 130] on button "Select an answer" at bounding box center [802, 119] width 192 height 27
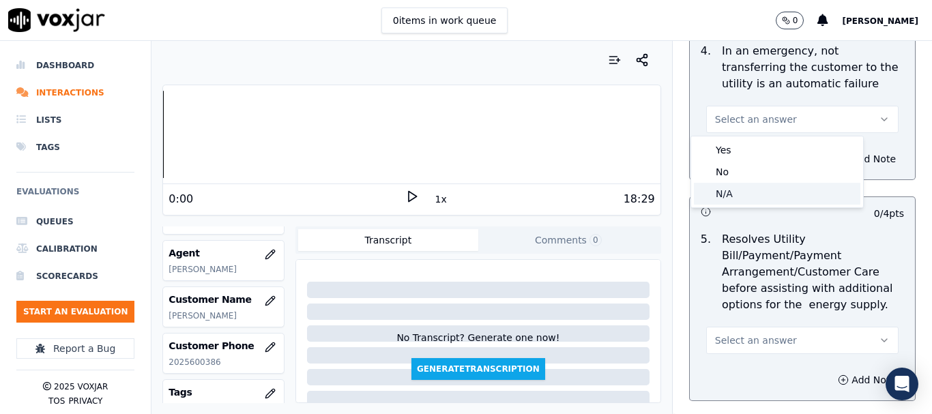
click at [750, 186] on div "N/A" at bounding box center [777, 194] width 166 height 22
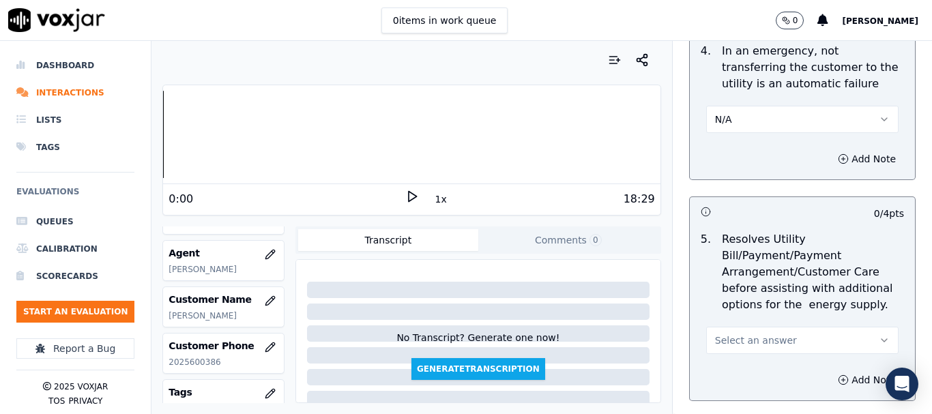
click at [754, 338] on span "Select an answer" at bounding box center [756, 341] width 82 height 14
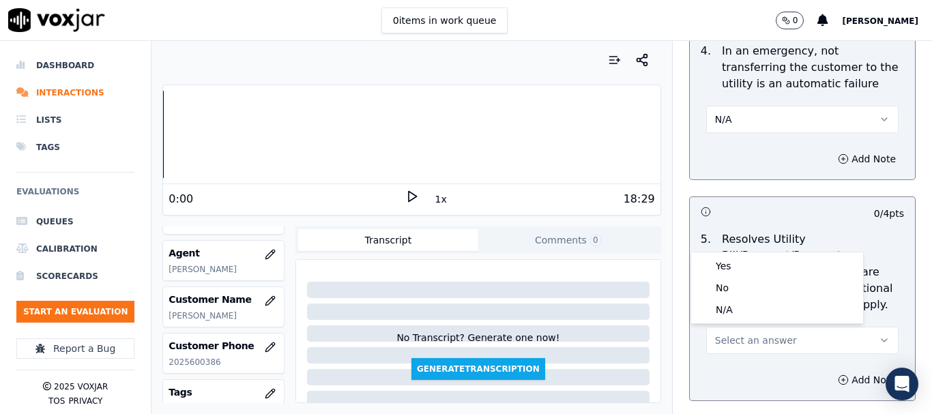
click at [751, 336] on span "Select an answer" at bounding box center [756, 341] width 82 height 14
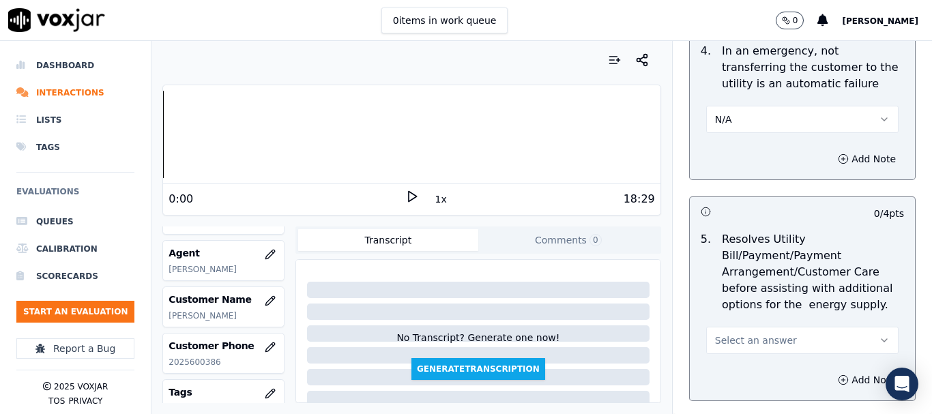
click at [746, 341] on span "Select an answer" at bounding box center [756, 341] width 82 height 14
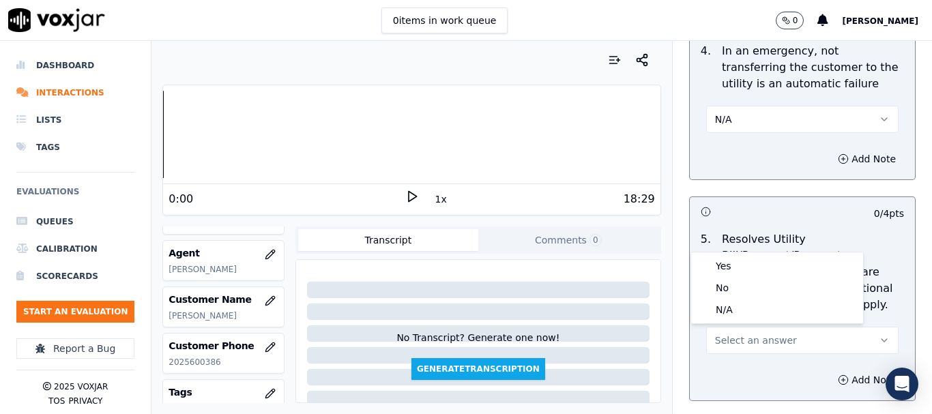
click at [746, 341] on span "Select an answer" at bounding box center [756, 341] width 82 height 14
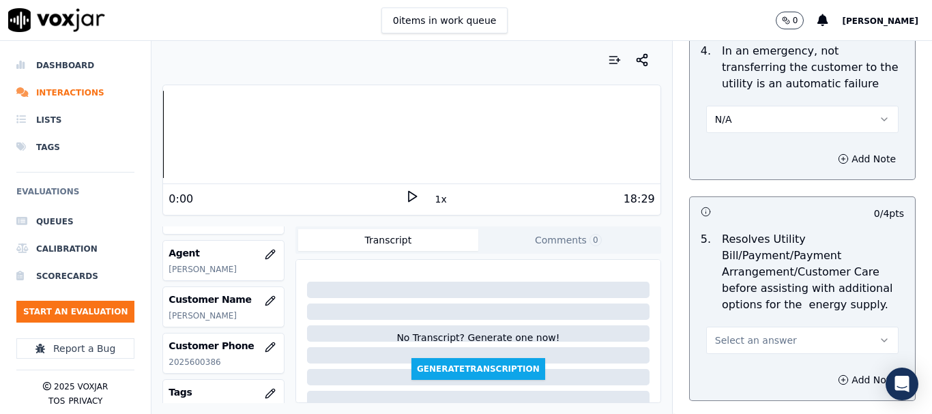
click at [746, 341] on span "Select an answer" at bounding box center [756, 341] width 82 height 14
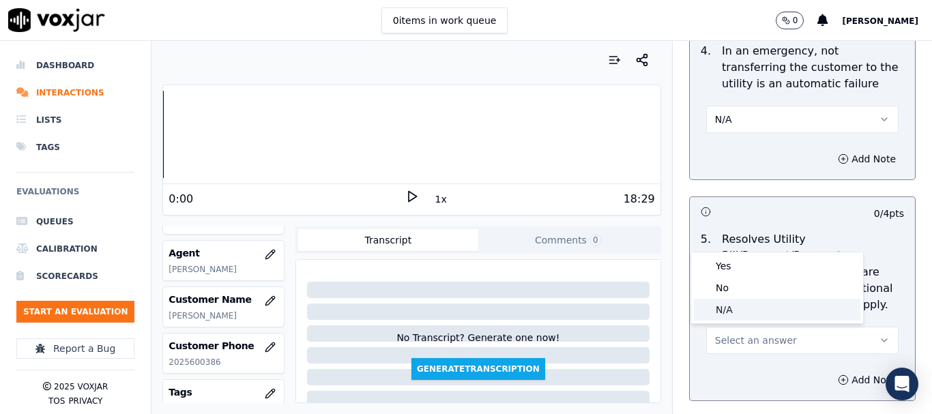
click at [733, 310] on div "N/A" at bounding box center [777, 310] width 166 height 22
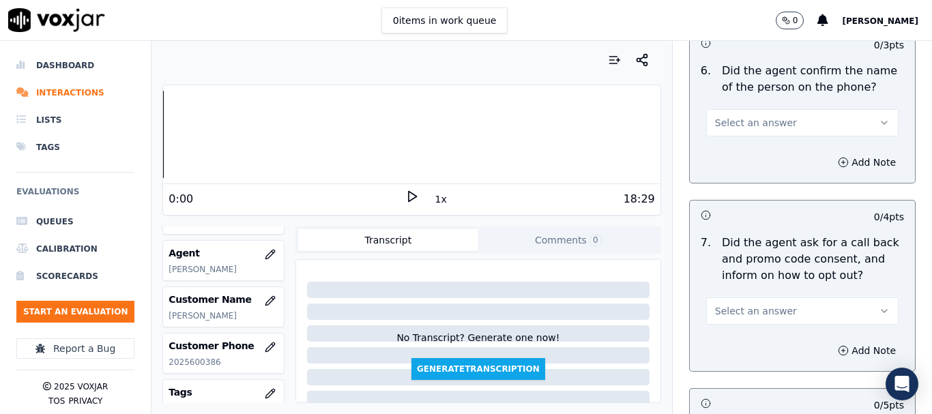
scroll to position [1091, 0]
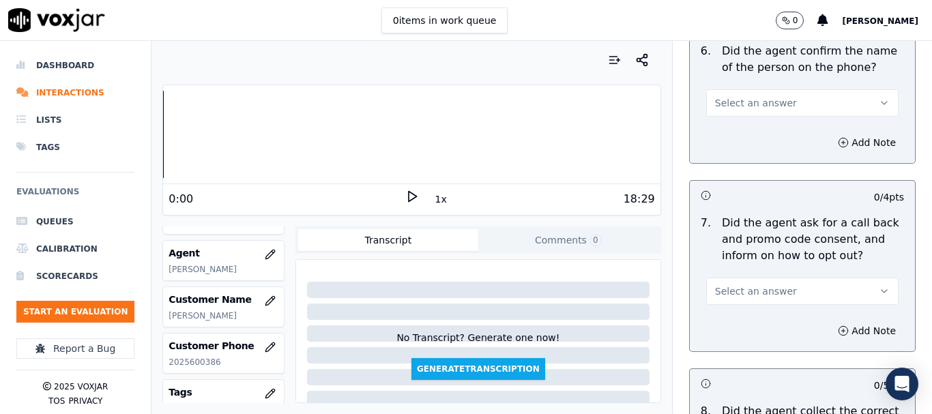
click at [746, 108] on span "Select an answer" at bounding box center [756, 103] width 82 height 14
click at [750, 136] on div "Yes" at bounding box center [777, 134] width 166 height 22
click at [764, 302] on button "Select an answer" at bounding box center [802, 291] width 192 height 27
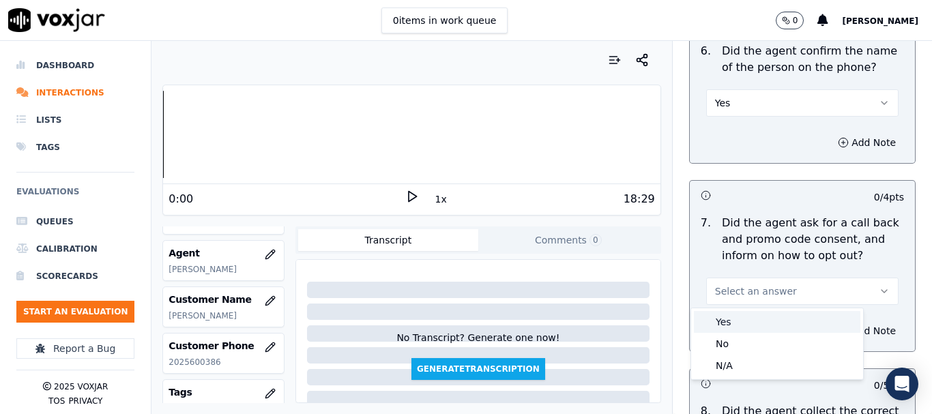
click at [757, 319] on div "Yes" at bounding box center [777, 322] width 166 height 22
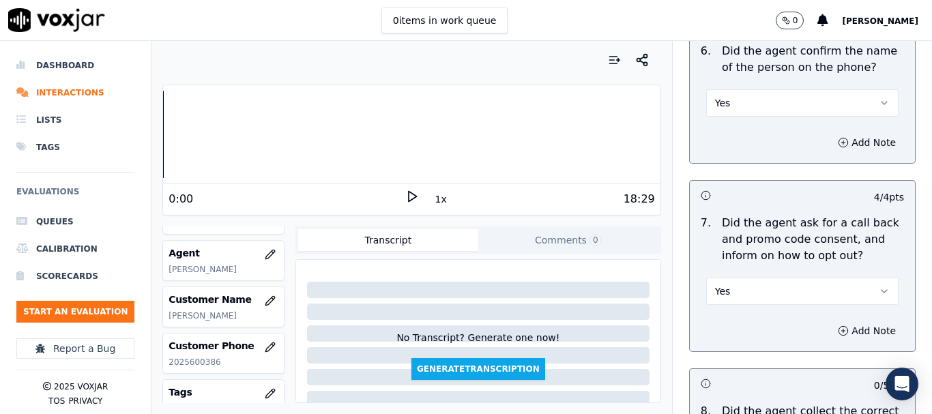
scroll to position [1432, 0]
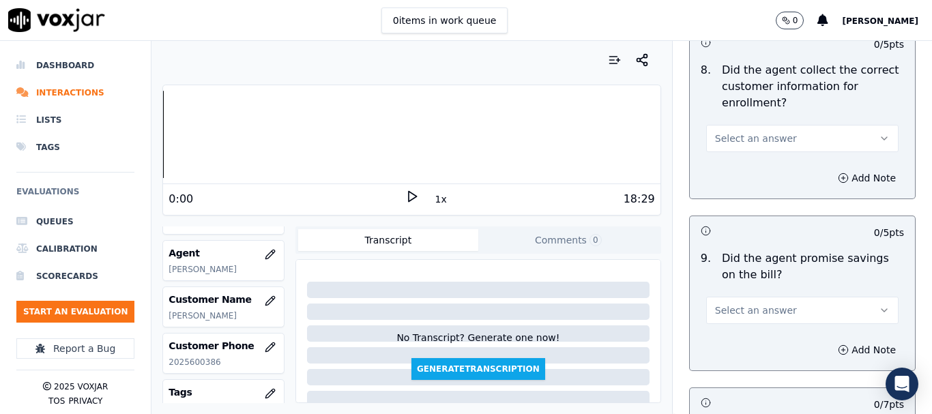
drag, startPoint x: 763, startPoint y: 140, endPoint x: 711, endPoint y: 134, distance: 52.2
click at [762, 139] on span "Select an answer" at bounding box center [756, 139] width 82 height 14
click at [728, 164] on div "Yes" at bounding box center [777, 169] width 166 height 22
click at [741, 312] on span "Select an answer" at bounding box center [756, 311] width 82 height 14
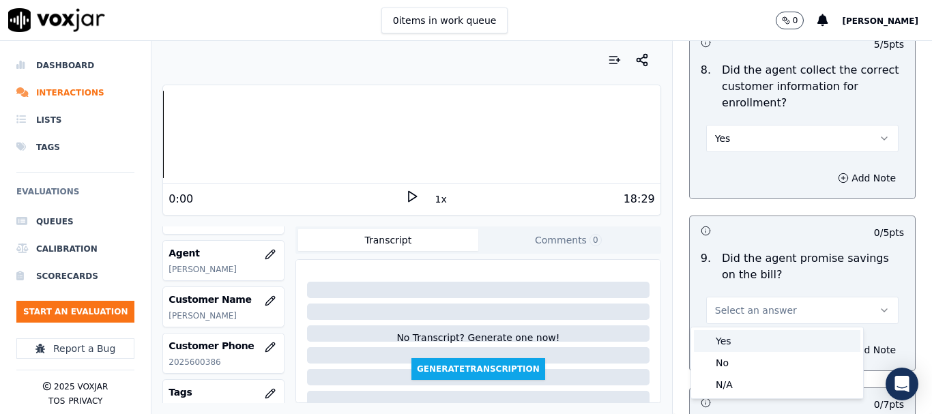
click at [741, 340] on div "Yes" at bounding box center [777, 341] width 166 height 22
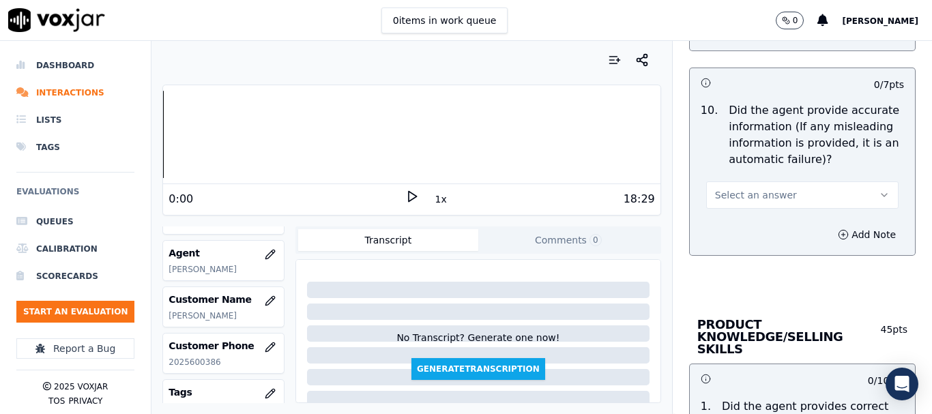
scroll to position [1773, 0]
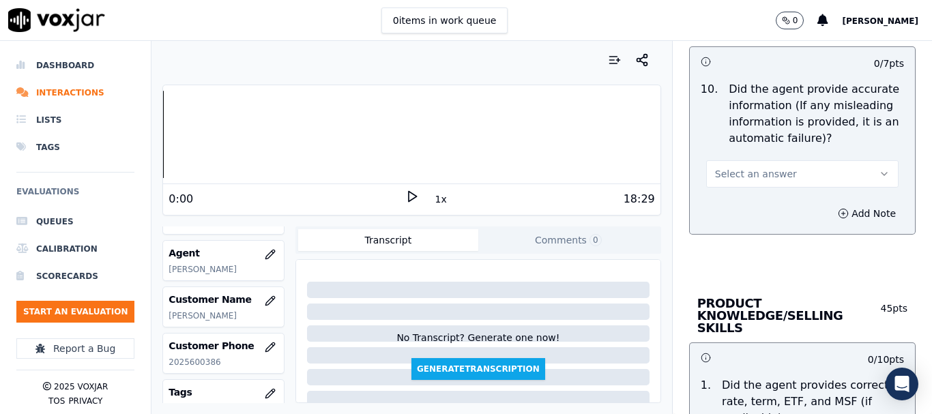
click at [752, 181] on button "Select an answer" at bounding box center [802, 173] width 192 height 27
click at [755, 201] on div "Yes" at bounding box center [777, 205] width 166 height 22
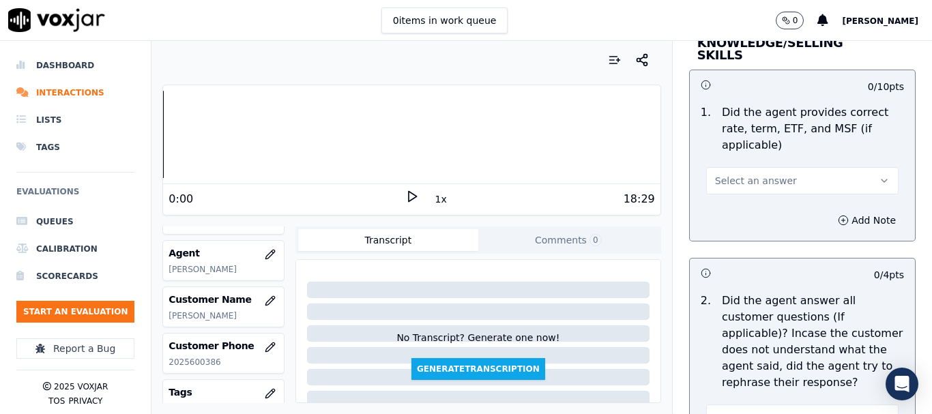
click at [755, 174] on span "Select an answer" at bounding box center [756, 181] width 82 height 14
click at [754, 198] on div "Yes" at bounding box center [777, 199] width 166 height 22
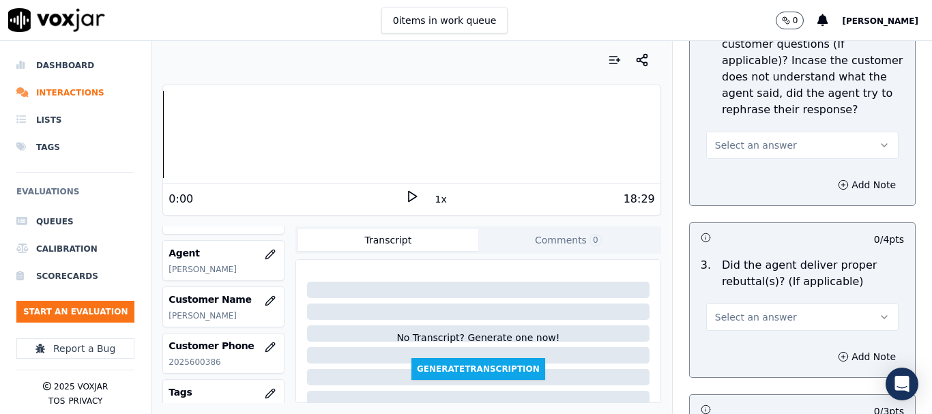
click at [748, 138] on span "Select an answer" at bounding box center [756, 145] width 82 height 14
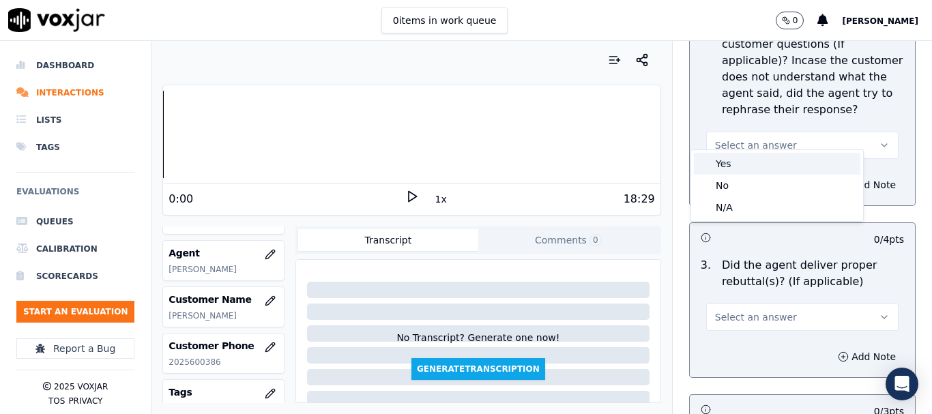
click at [750, 161] on div "Yes" at bounding box center [777, 164] width 166 height 22
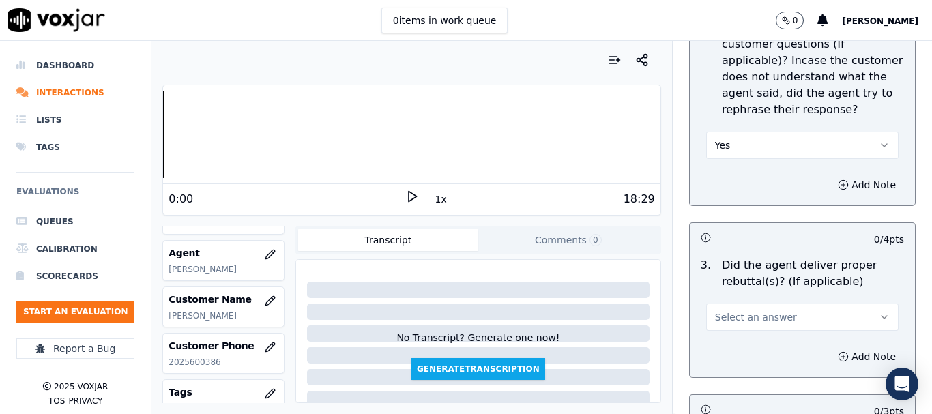
click at [737, 312] on button "Select an answer" at bounding box center [802, 317] width 192 height 27
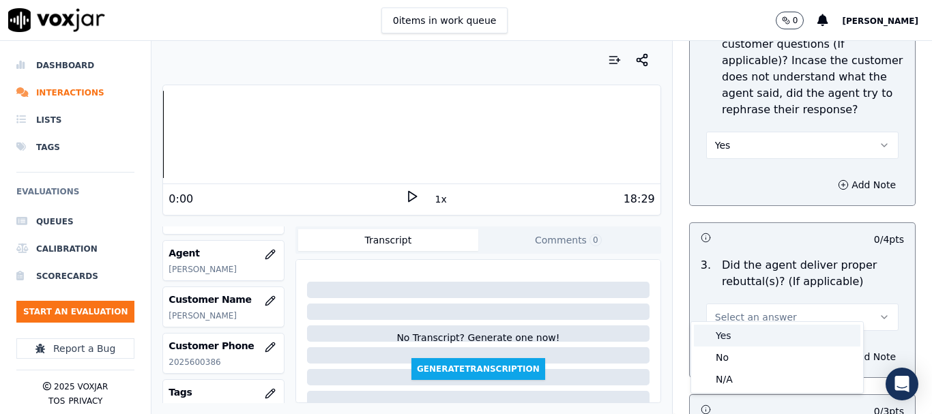
click at [733, 336] on div "Yes" at bounding box center [777, 336] width 166 height 22
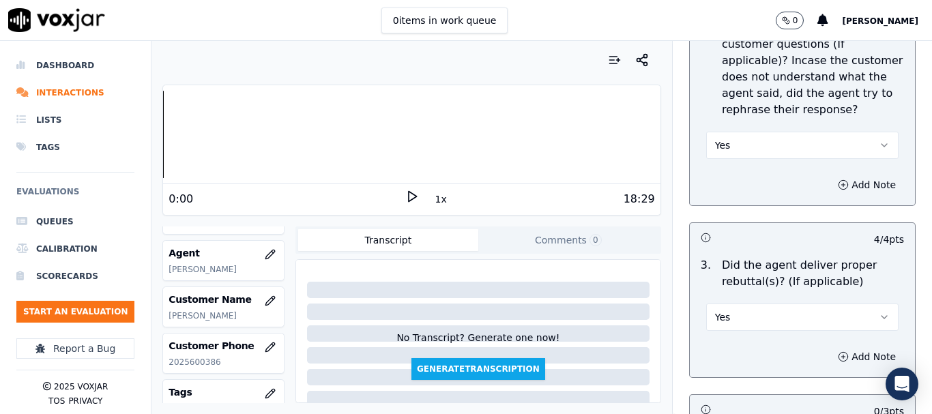
scroll to position [2660, 0]
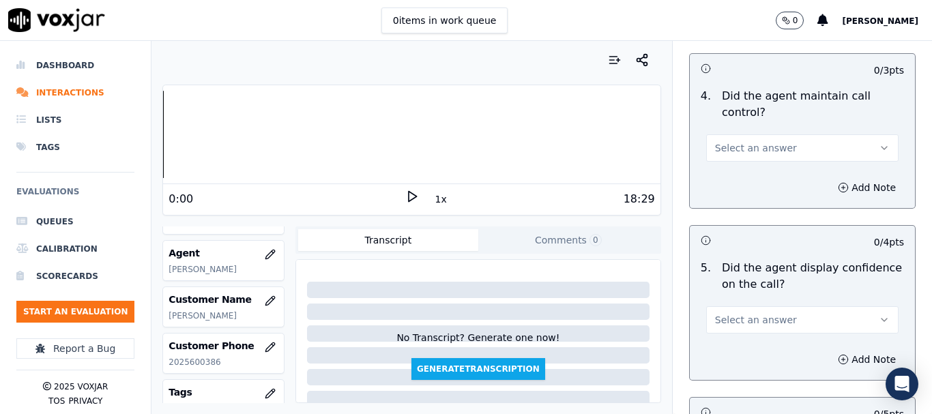
click at [724, 313] on span "Select an answer" at bounding box center [756, 320] width 82 height 14
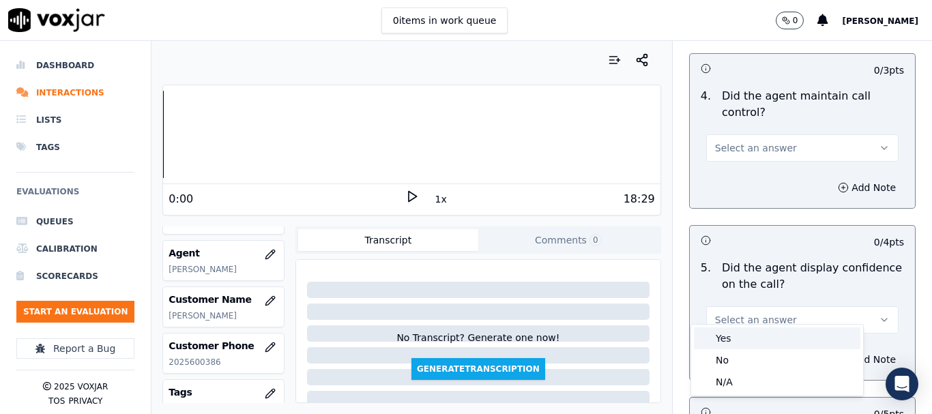
click at [718, 333] on div "Yes" at bounding box center [777, 338] width 166 height 22
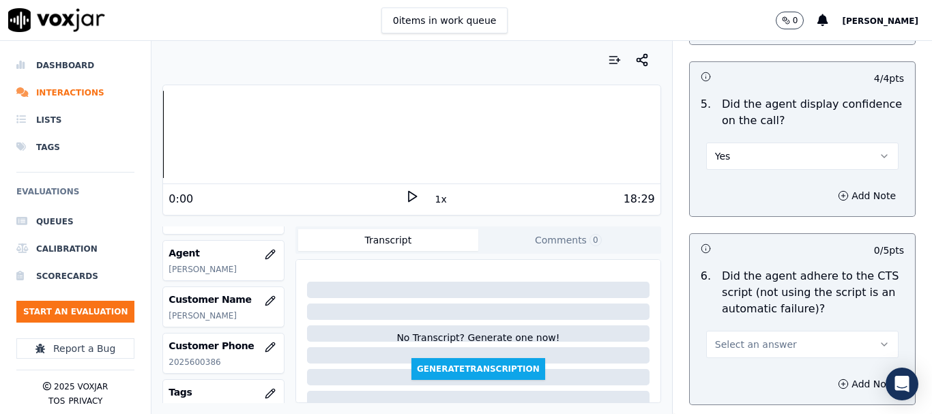
scroll to position [3069, 0]
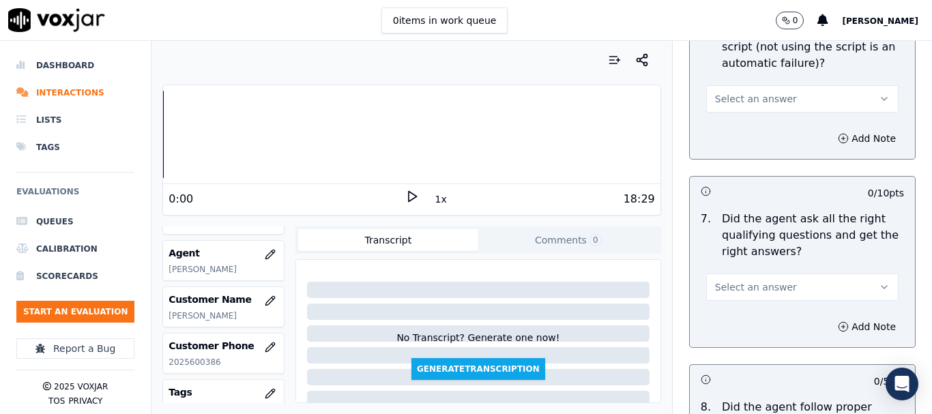
click at [749, 85] on button "Select an answer" at bounding box center [802, 98] width 192 height 27
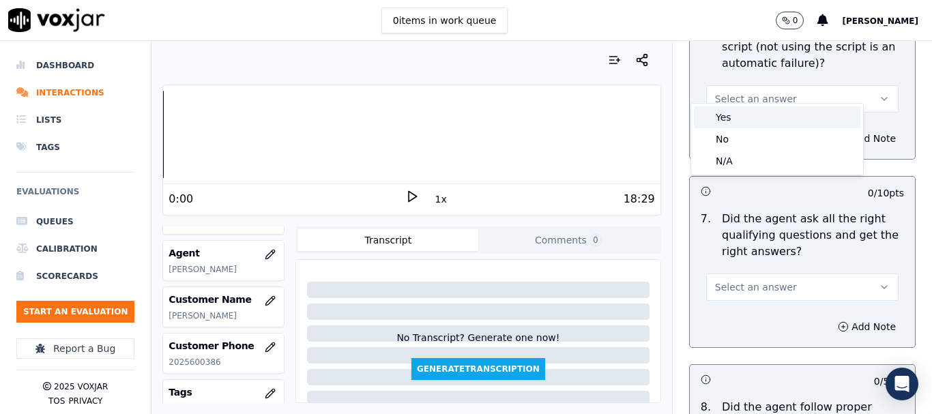
click at [743, 123] on div "Yes" at bounding box center [777, 117] width 166 height 22
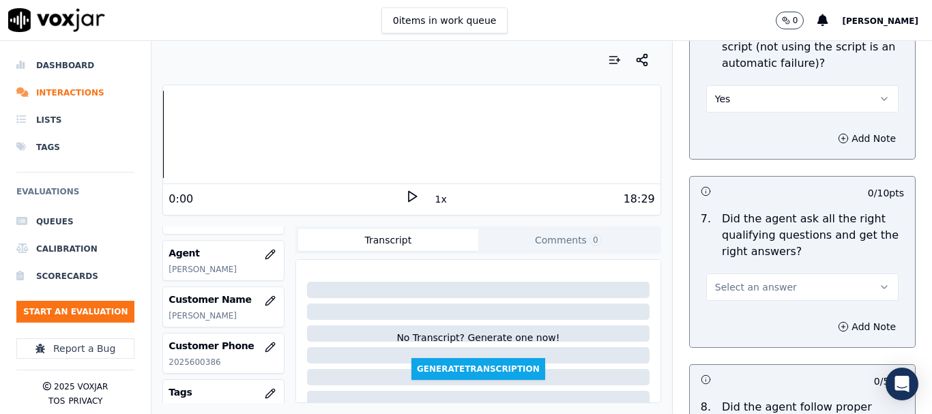
click at [733, 281] on span "Select an answer" at bounding box center [756, 287] width 82 height 14
click at [748, 298] on div "Yes" at bounding box center [777, 306] width 166 height 22
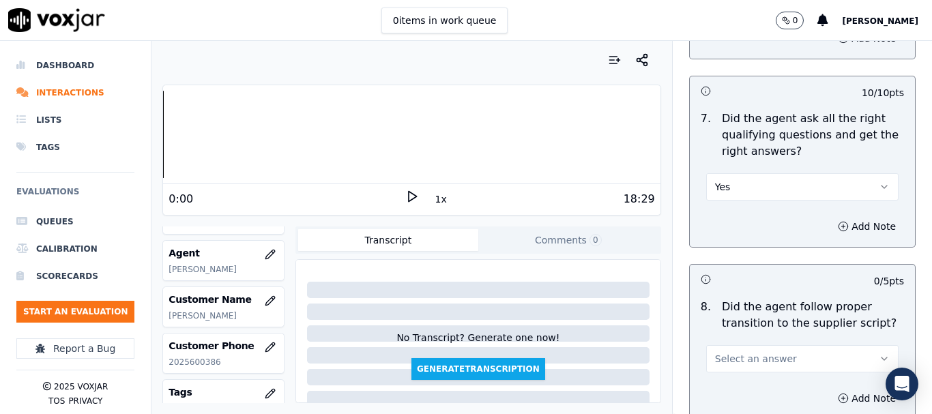
scroll to position [3342, 0]
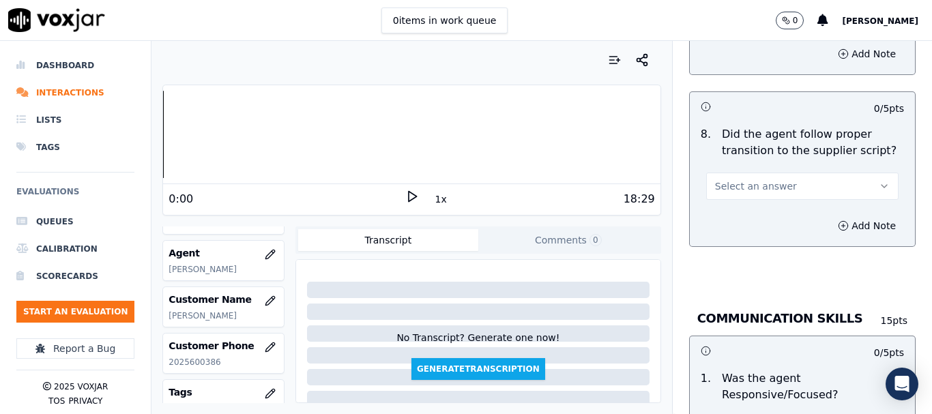
click at [743, 173] on button "Select an answer" at bounding box center [802, 186] width 192 height 27
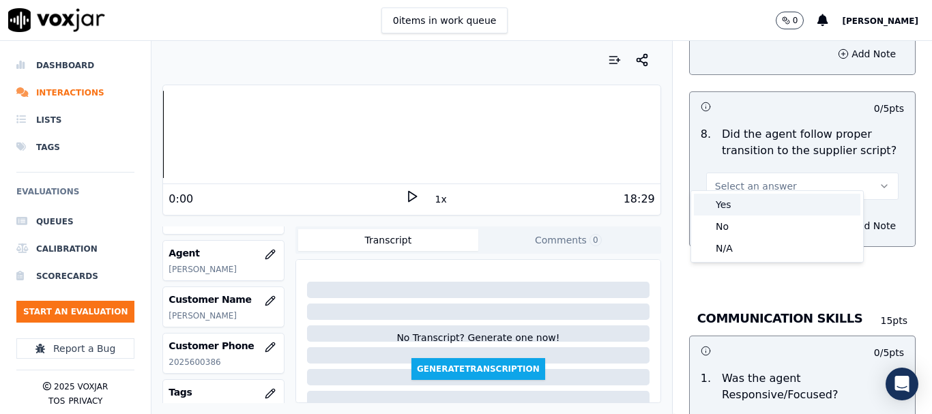
click at [748, 211] on div "Yes" at bounding box center [777, 205] width 166 height 22
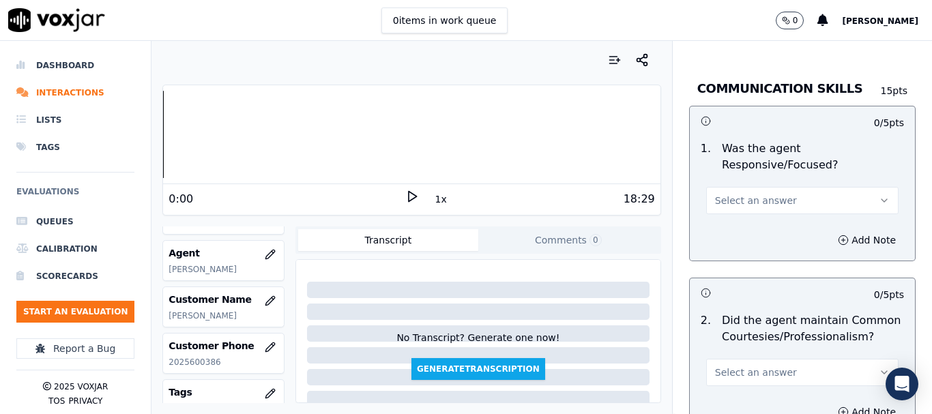
scroll to position [3615, 0]
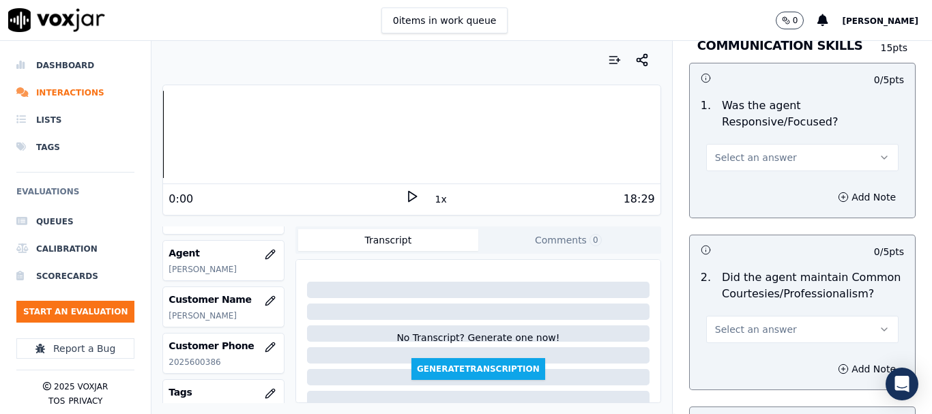
click at [751, 316] on button "Select an answer" at bounding box center [802, 329] width 192 height 27
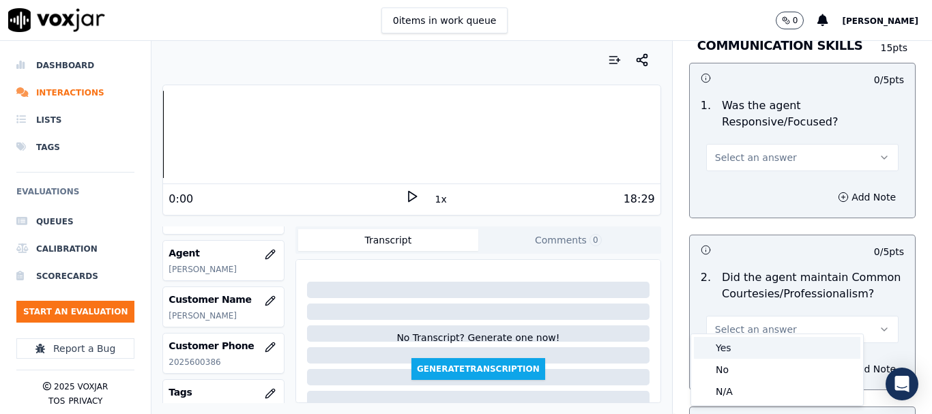
click at [749, 339] on div "Yes" at bounding box center [777, 348] width 166 height 22
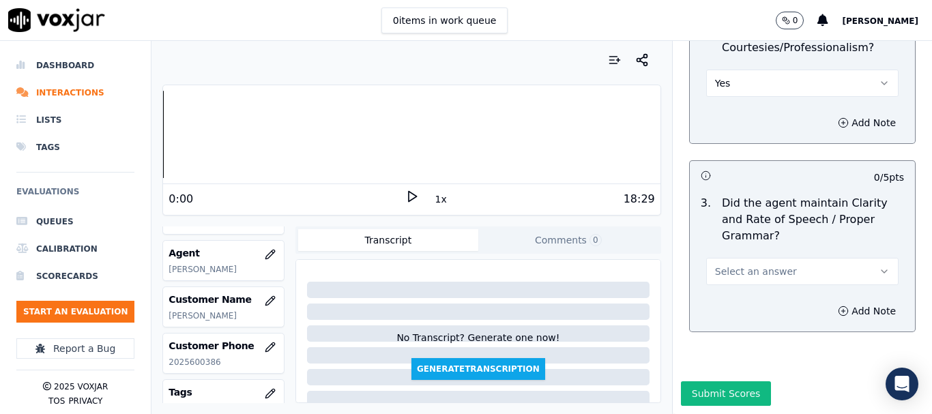
scroll to position [3884, 0]
click at [732, 265] on span "Select an answer" at bounding box center [756, 272] width 82 height 14
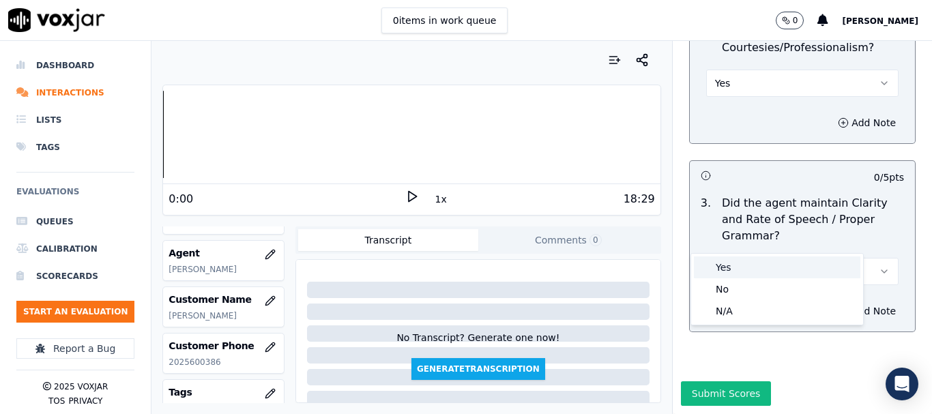
click at [722, 263] on div "Yes" at bounding box center [777, 267] width 166 height 22
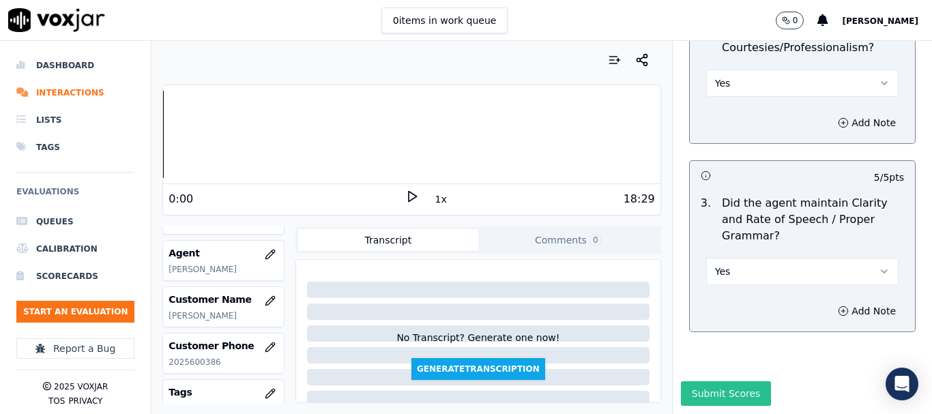
click at [718, 381] on button "Submit Scores" at bounding box center [726, 393] width 91 height 25
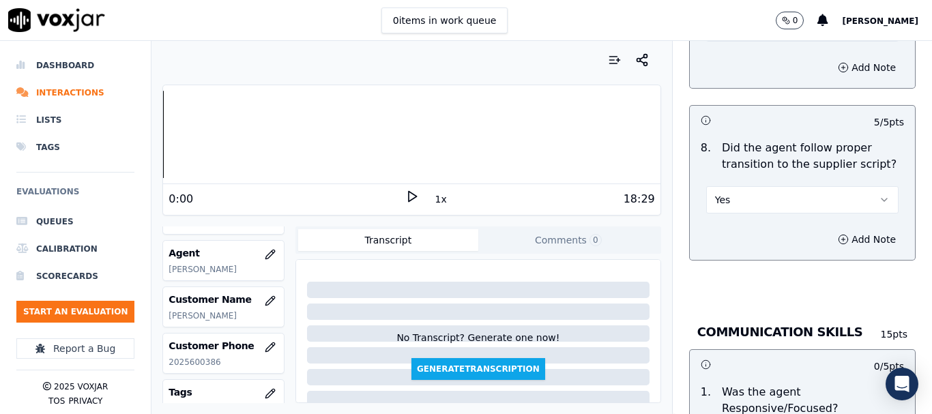
scroll to position [3575, 0]
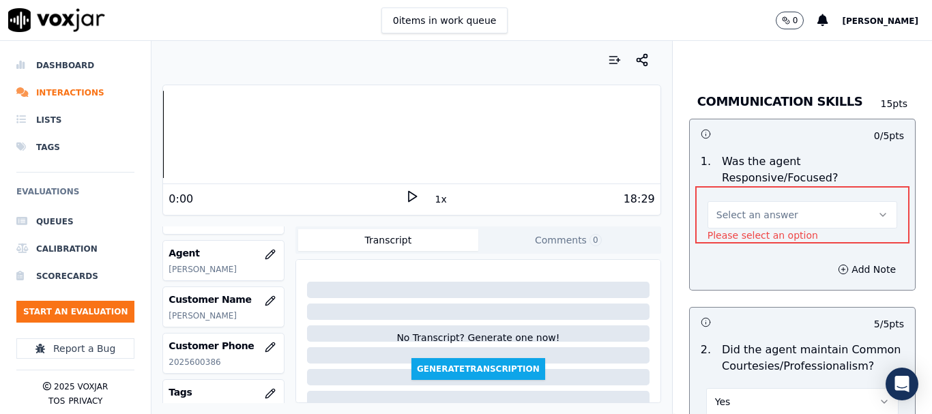
click at [716, 208] on span "Select an answer" at bounding box center [757, 215] width 82 height 14
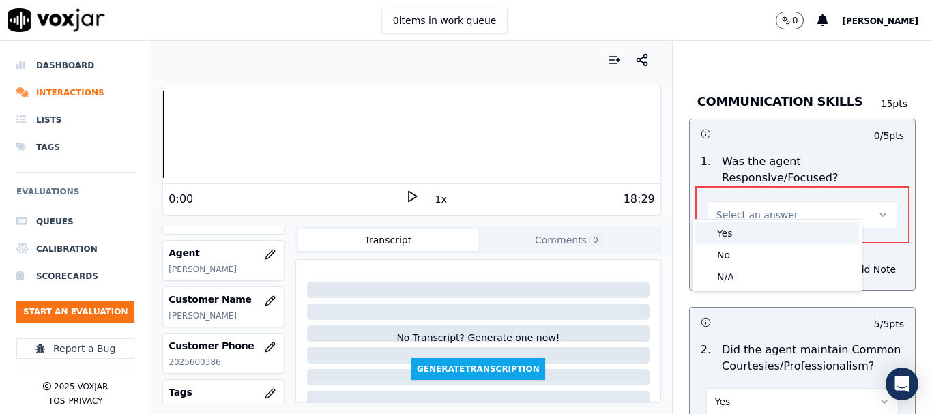
click at [724, 231] on div "Yes" at bounding box center [777, 233] width 164 height 22
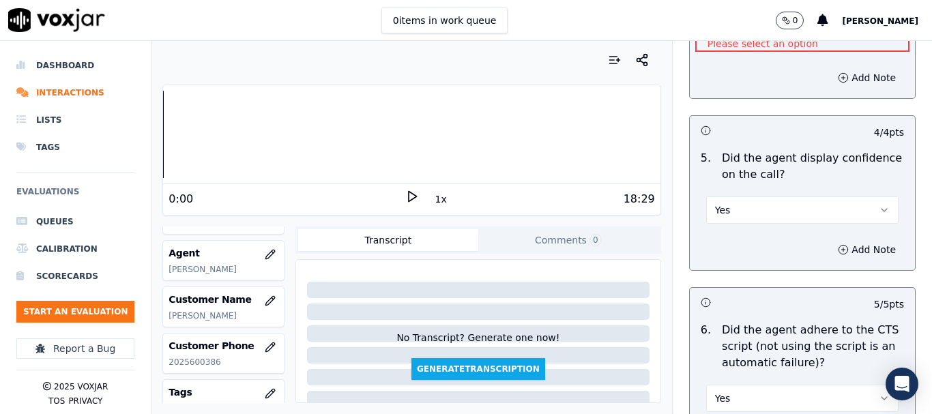
scroll to position [2612, 0]
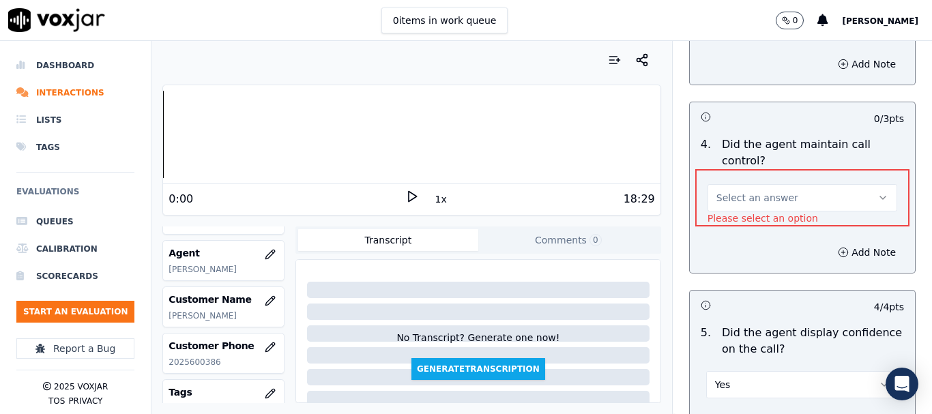
click at [767, 211] on p "Please select an option" at bounding box center [762, 218] width 110 height 14
click at [771, 184] on button "Select an answer" at bounding box center [802, 197] width 190 height 27
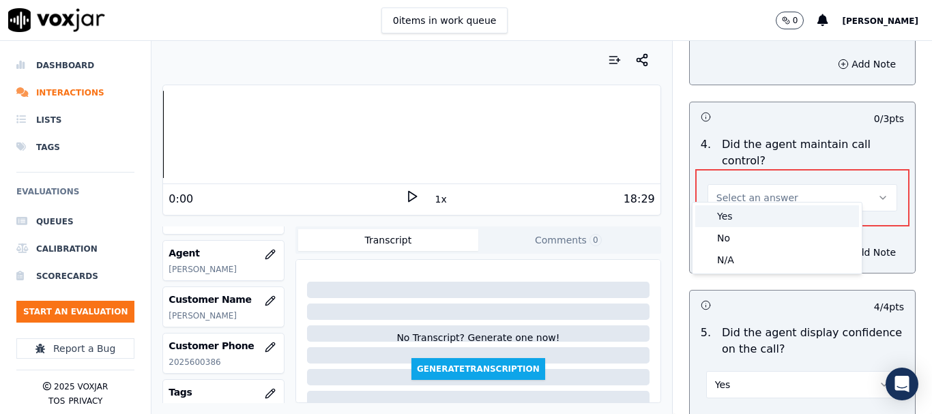
click at [767, 209] on div "Yes" at bounding box center [777, 216] width 164 height 22
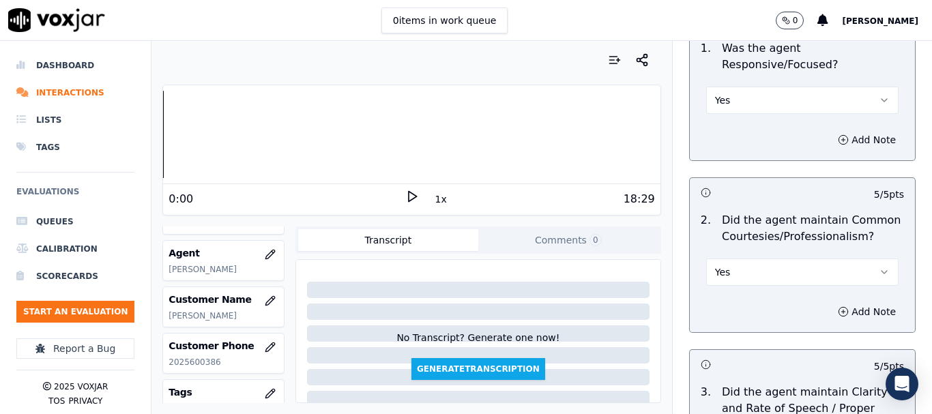
scroll to position [3884, 0]
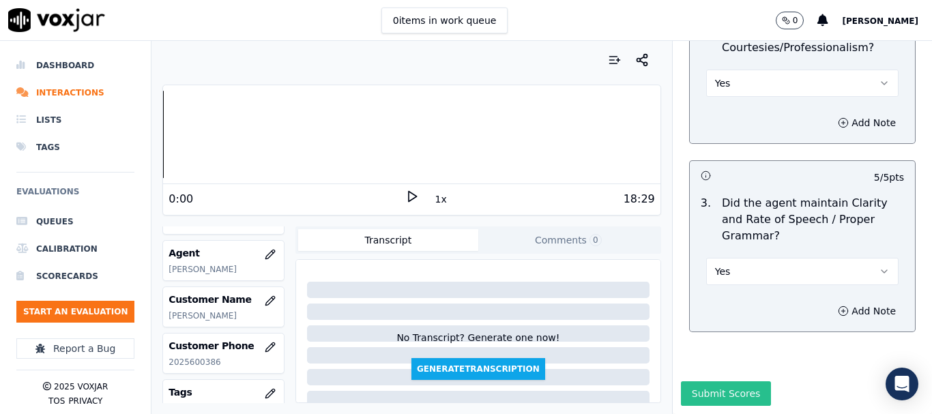
click at [719, 381] on button "Submit Scores" at bounding box center [726, 393] width 91 height 25
